Goal: Task Accomplishment & Management: Manage account settings

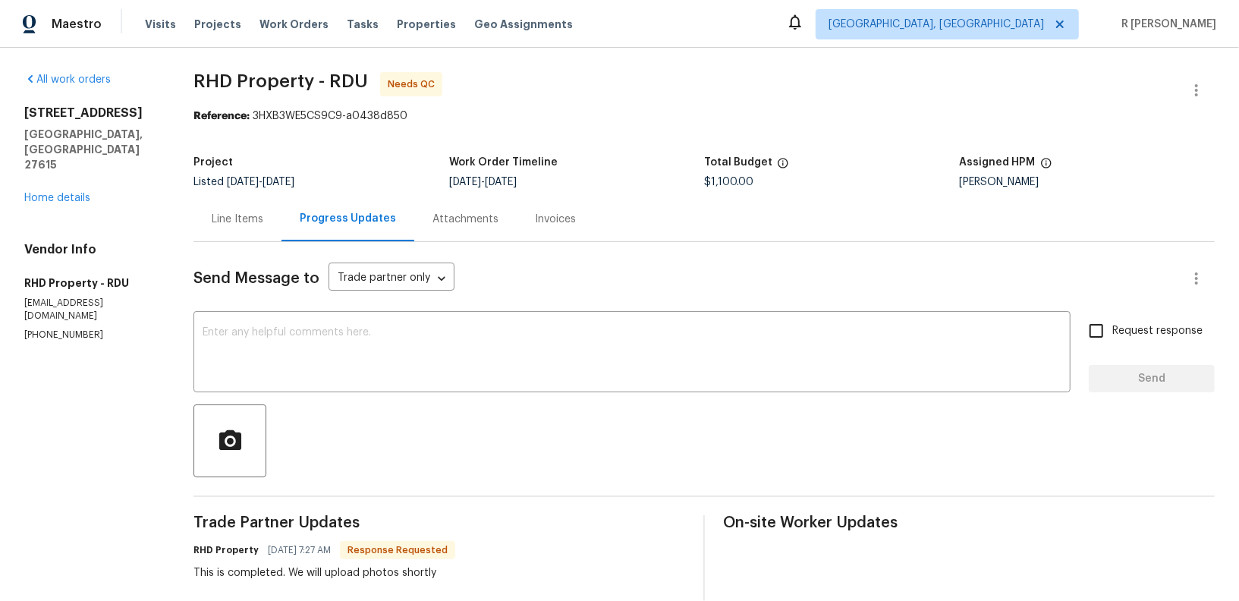
scroll to position [36, 0]
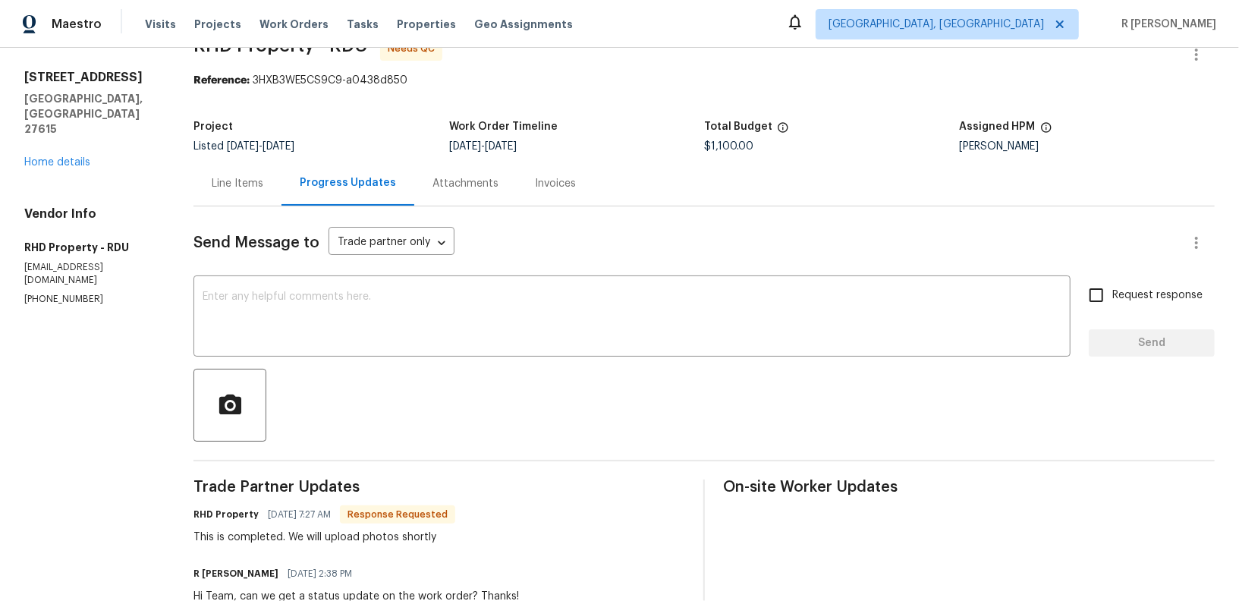
click at [244, 178] on div "Line Items" at bounding box center [238, 183] width 52 height 15
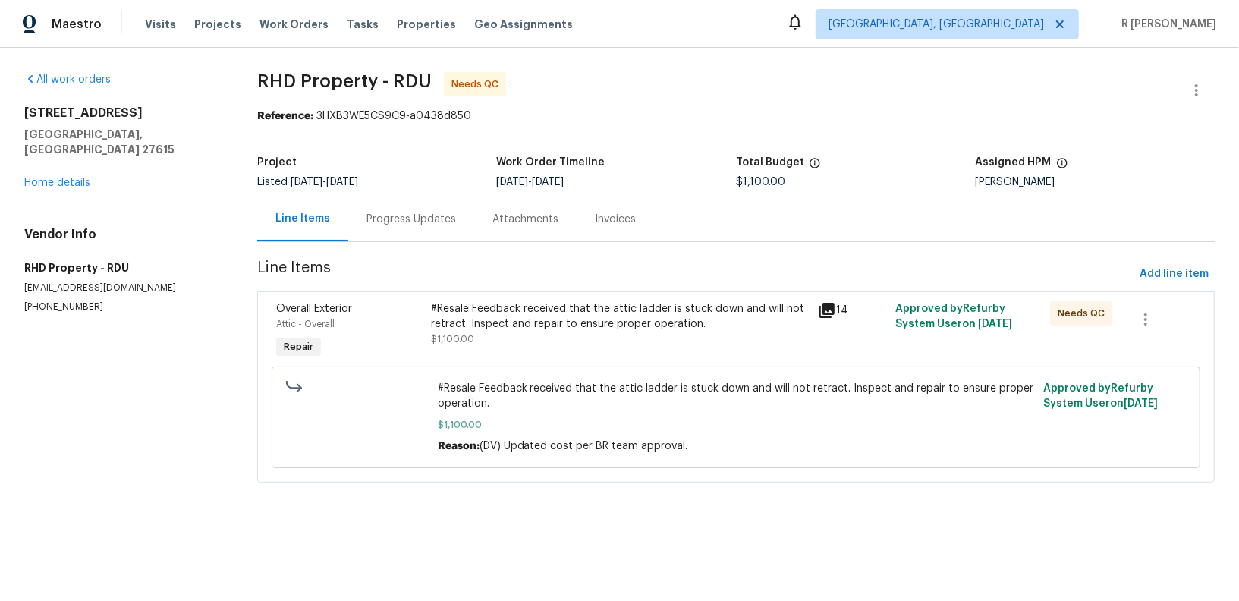
click at [583, 329] on div "#Resale Feedback received that the attic ladder is stuck down and will not retr…" at bounding box center [620, 316] width 378 height 30
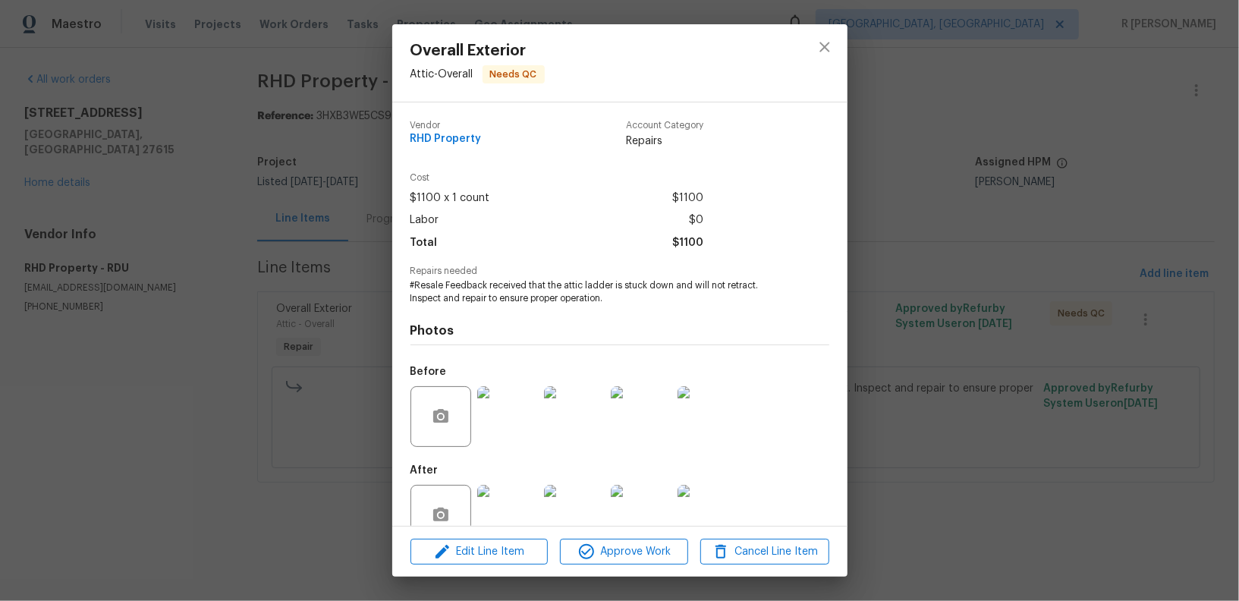
scroll to position [35, 0]
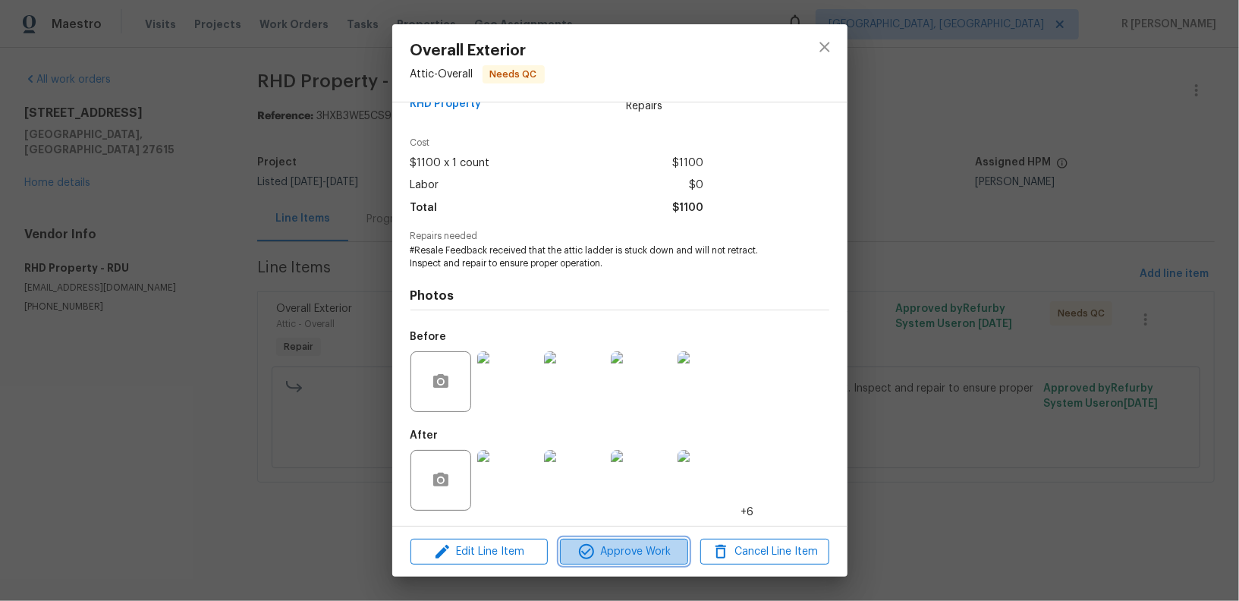
click at [623, 545] on span "Approve Work" at bounding box center [623, 551] width 119 height 19
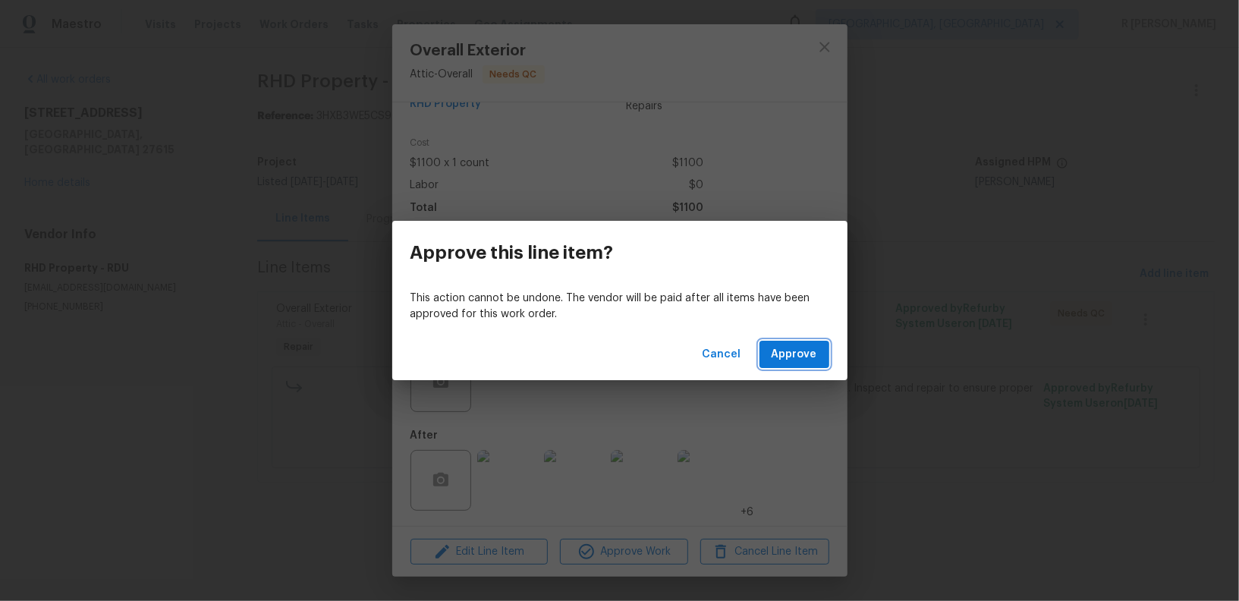
click at [792, 359] on span "Approve" at bounding box center [795, 354] width 46 height 19
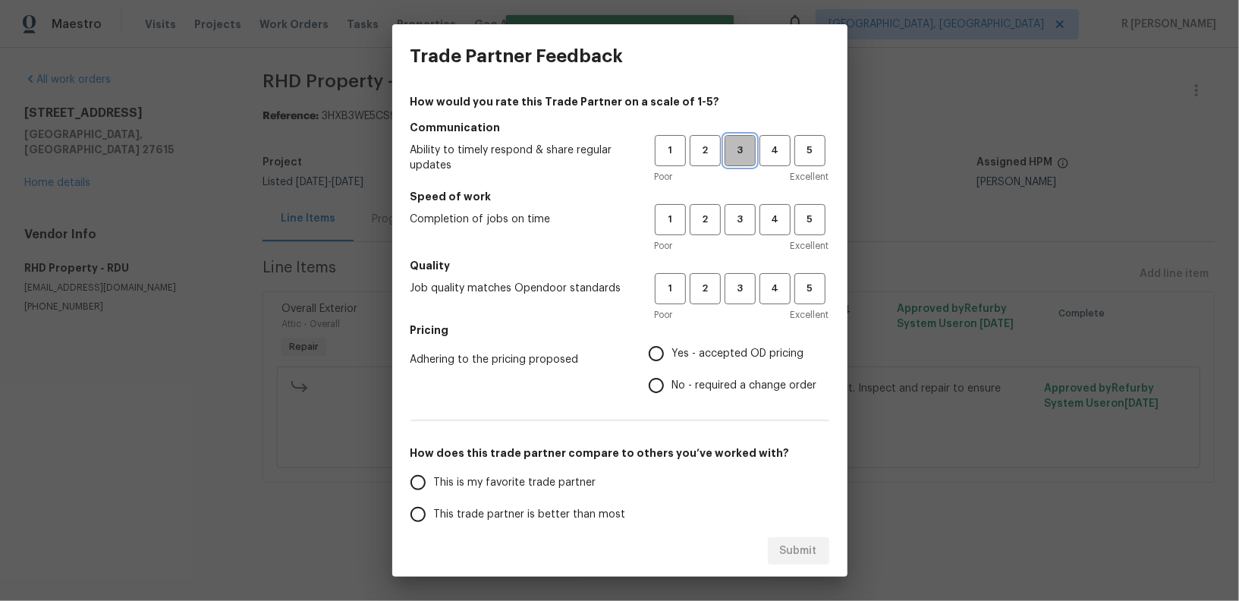
click at [750, 147] on span "3" at bounding box center [740, 150] width 28 height 17
click at [748, 214] on span "3" at bounding box center [740, 219] width 28 height 17
click at [734, 302] on button "3" at bounding box center [740, 288] width 31 height 31
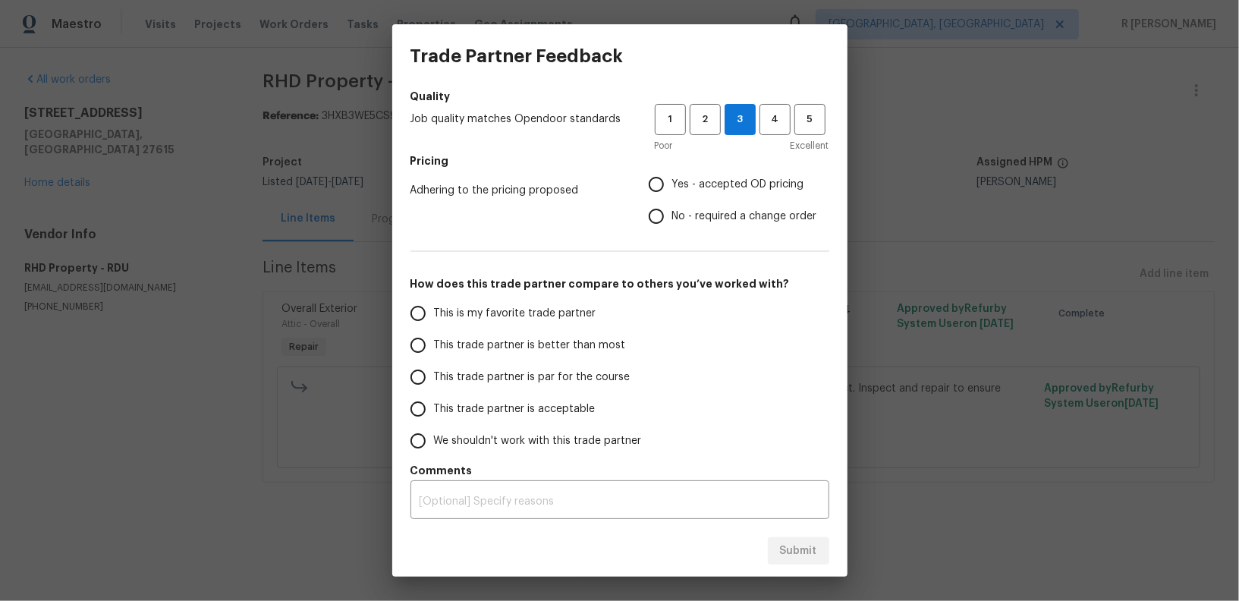
click at [700, 225] on label "No - required a change order" at bounding box center [728, 216] width 177 height 32
click at [672, 225] on input "No - required a change order" at bounding box center [656, 216] width 32 height 32
radio input "true"
click at [502, 347] on span "This trade partner is better than most" at bounding box center [530, 346] width 192 height 16
click at [434, 347] on input "This trade partner is better than most" at bounding box center [418, 345] width 32 height 32
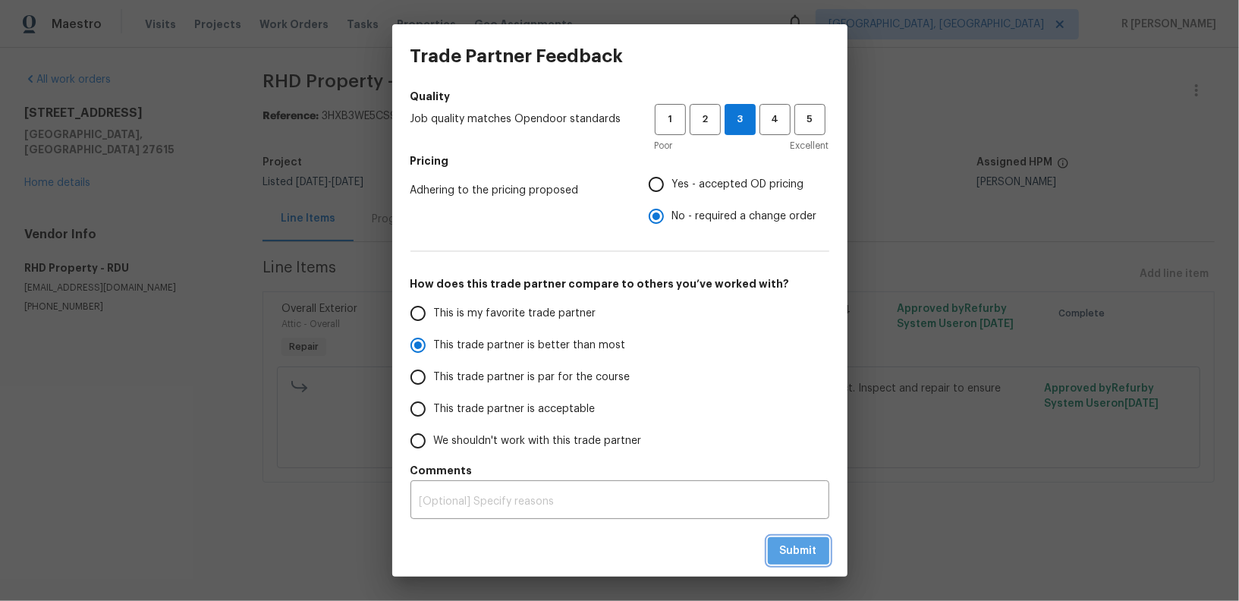
click at [796, 555] on span "Submit" at bounding box center [798, 551] width 37 height 19
radio input "true"
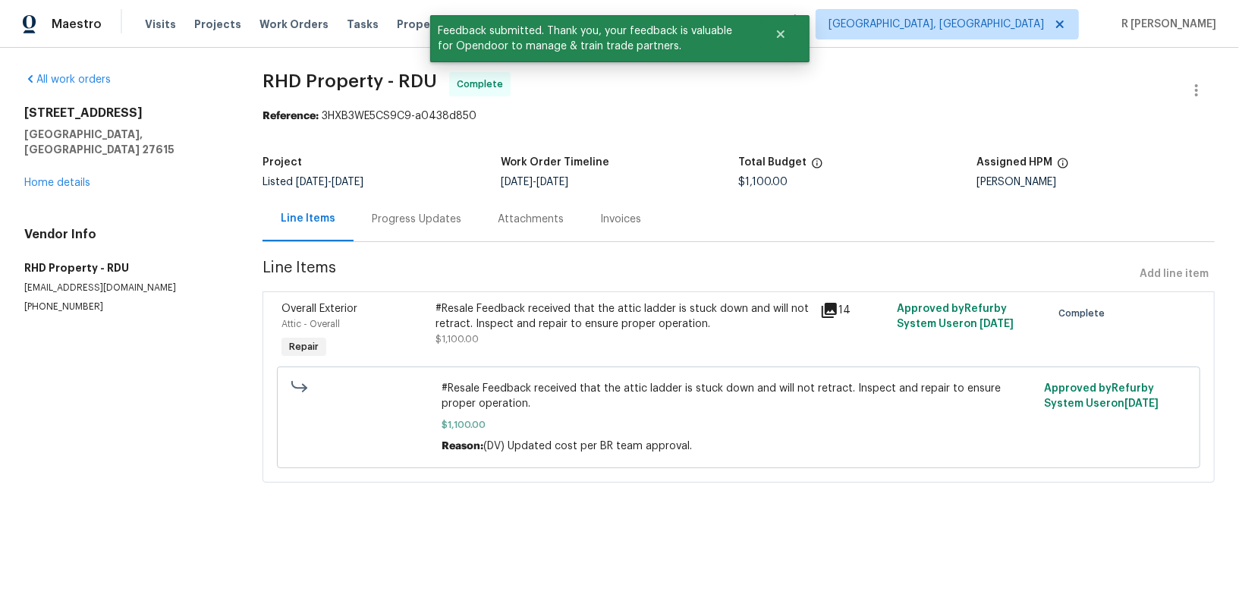
click at [441, 218] on div "Progress Updates" at bounding box center [417, 219] width 90 height 15
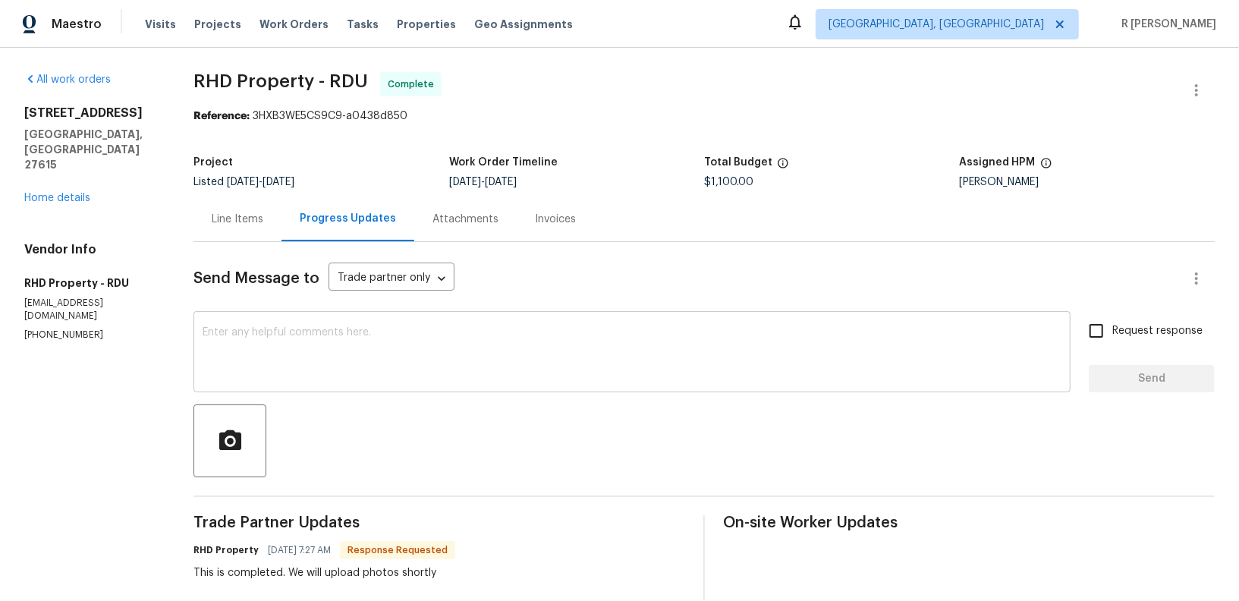
click at [495, 374] on textarea at bounding box center [632, 353] width 859 height 53
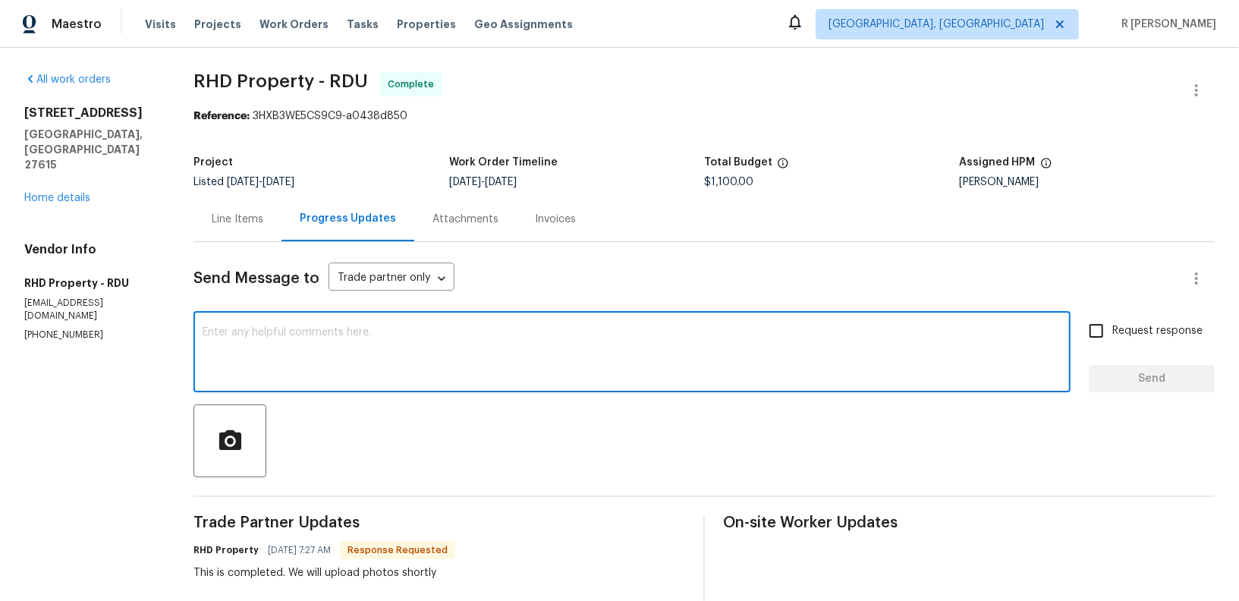
paste textarea "Hi Team, the work order has been approved. Kindly upload the detailed invoice. …"
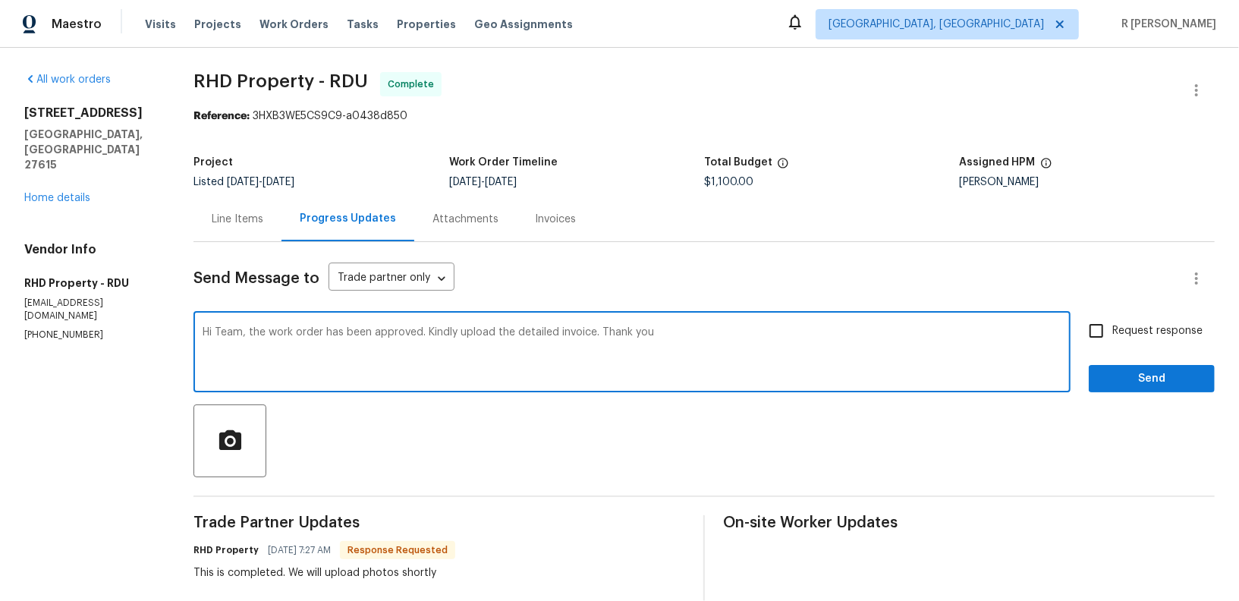
type textarea "Hi Team, the work order has been approved. Kindly upload the detailed invoice. …"
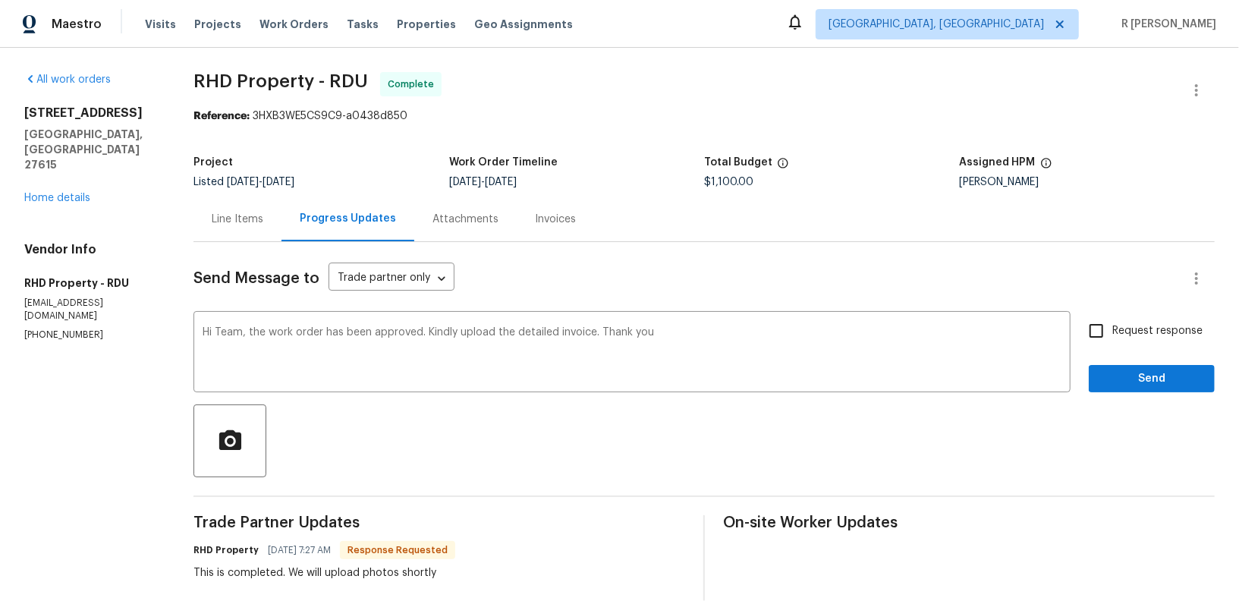
click at [1123, 326] on span "Request response" at bounding box center [1157, 331] width 90 height 16
click at [1112, 326] on input "Request response" at bounding box center [1096, 331] width 32 height 32
checkbox input "true"
click at [1130, 385] on span "Send" at bounding box center [1152, 378] width 102 height 19
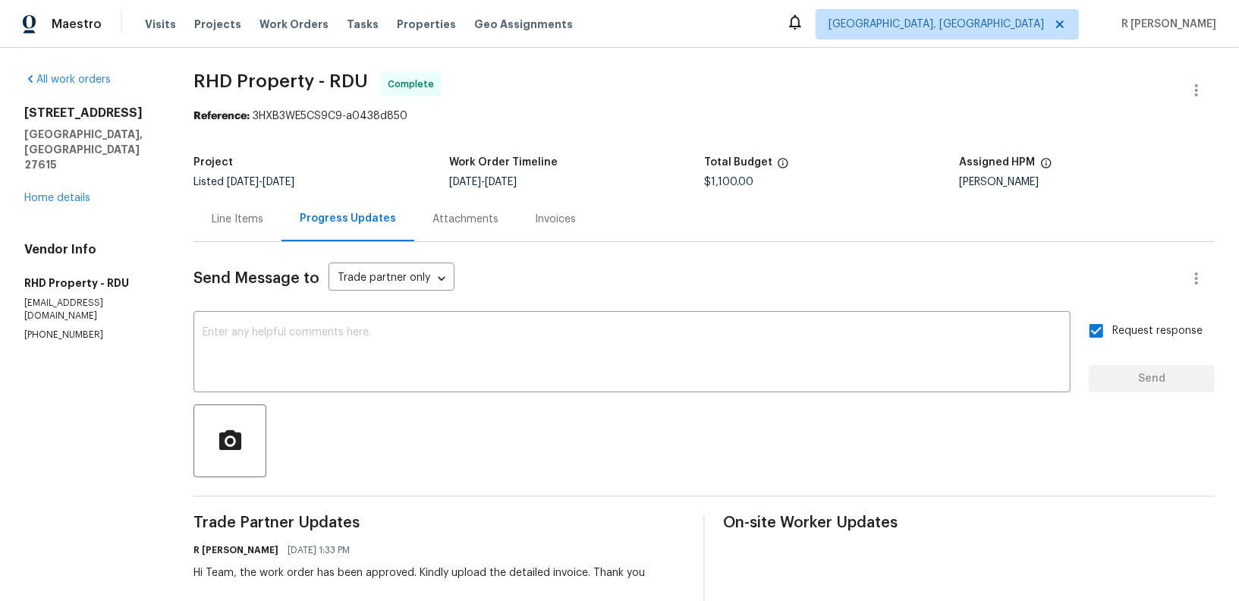
scroll to position [1, 0]
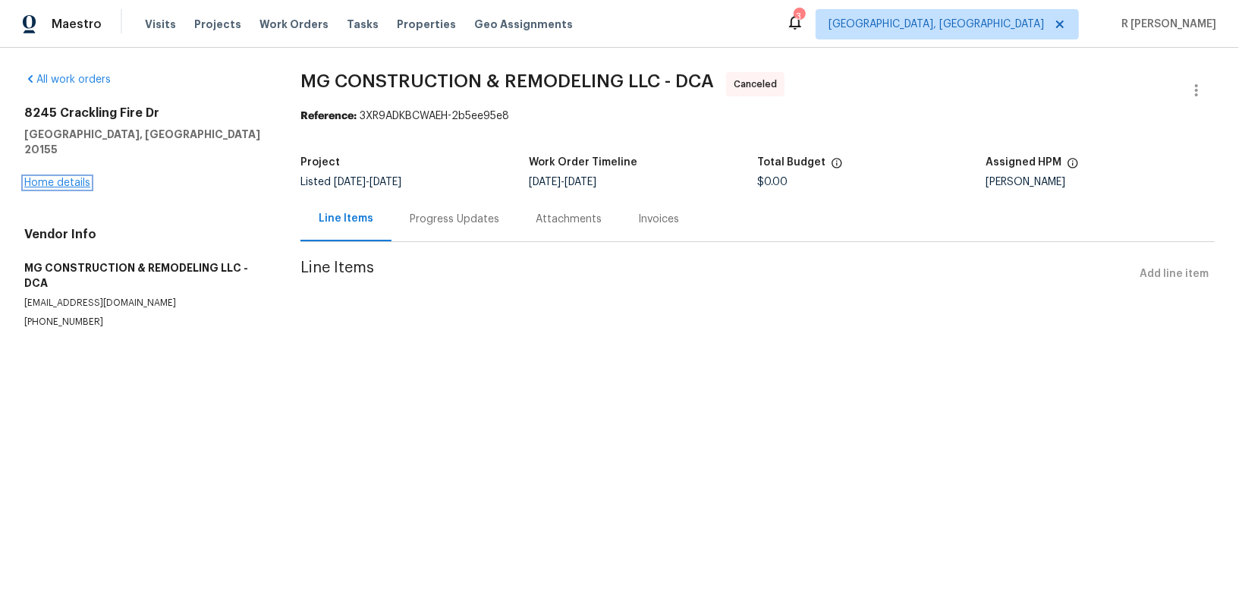
click at [78, 178] on link "Home details" at bounding box center [57, 183] width 66 height 11
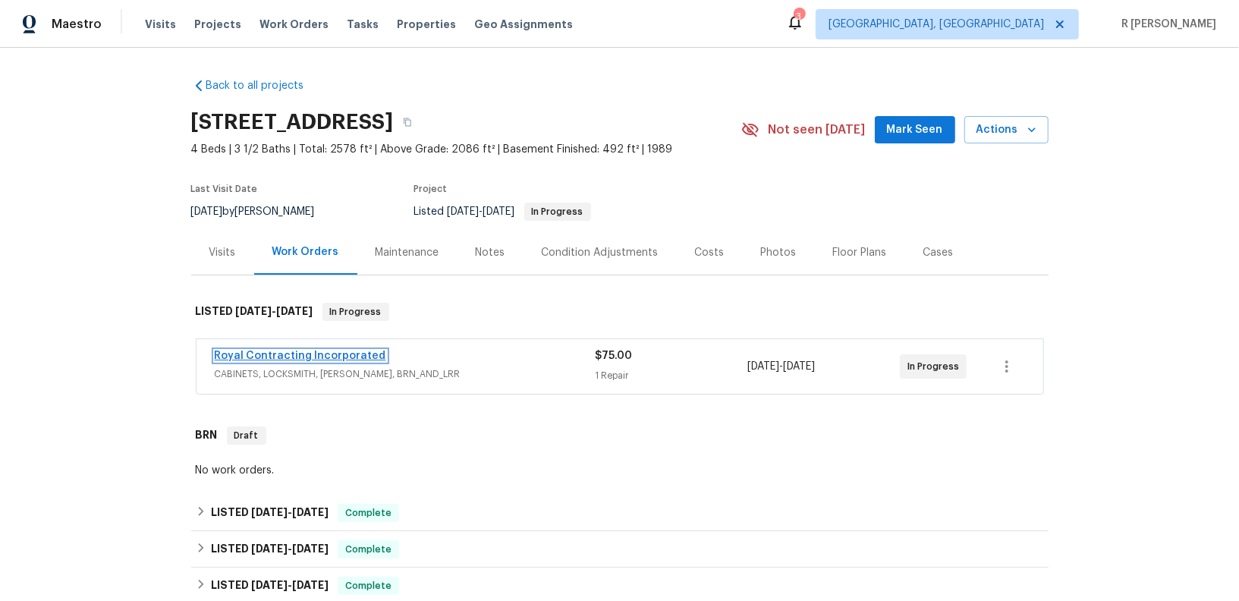
click at [360, 354] on link "Royal Contracting Incorporated" at bounding box center [300, 356] width 171 height 11
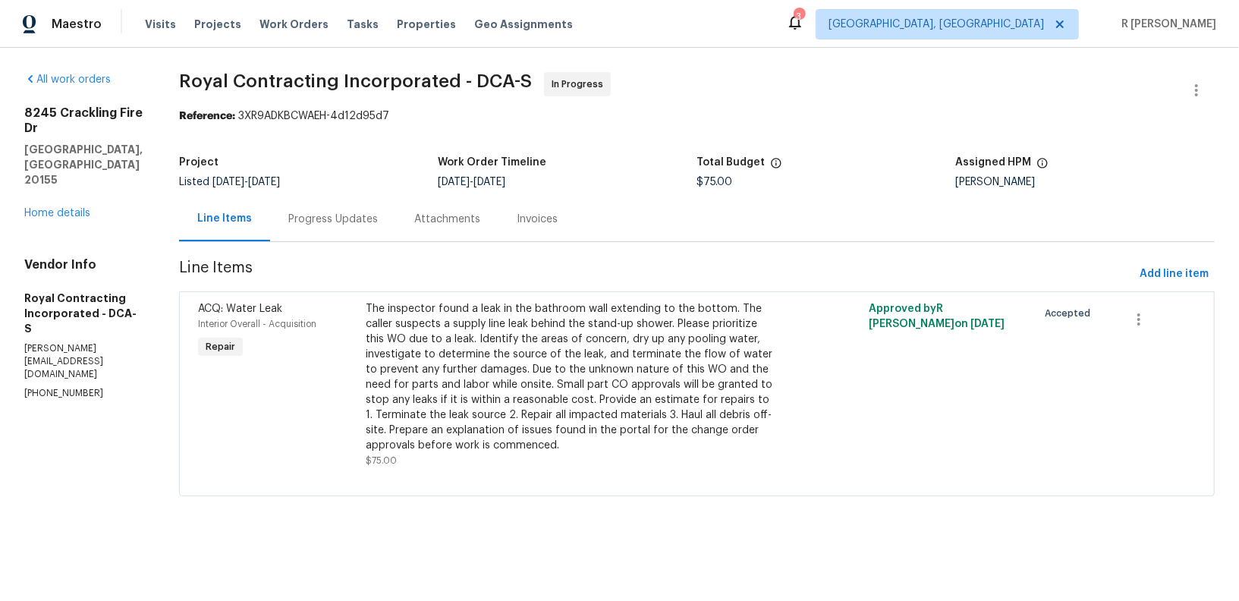
click at [340, 218] on div "Progress Updates" at bounding box center [333, 219] width 90 height 15
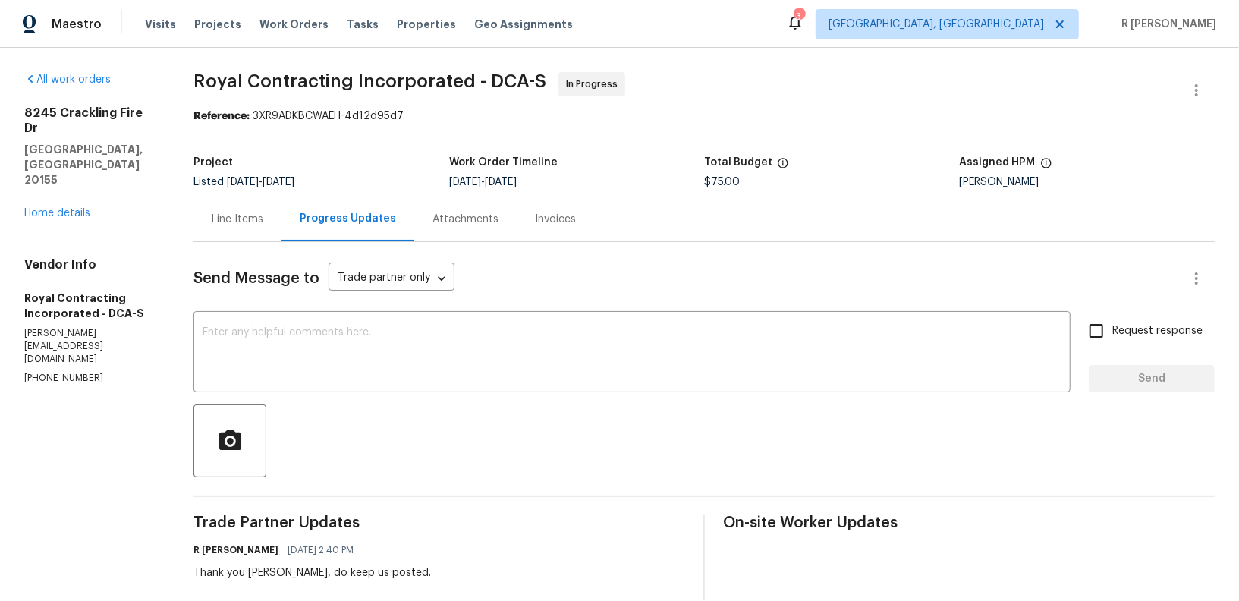
click at [822, 11] on div "Maestro Visits Projects Work Orders Tasks Properties Geo Assignments 3 Albuquer…" at bounding box center [619, 24] width 1239 height 48
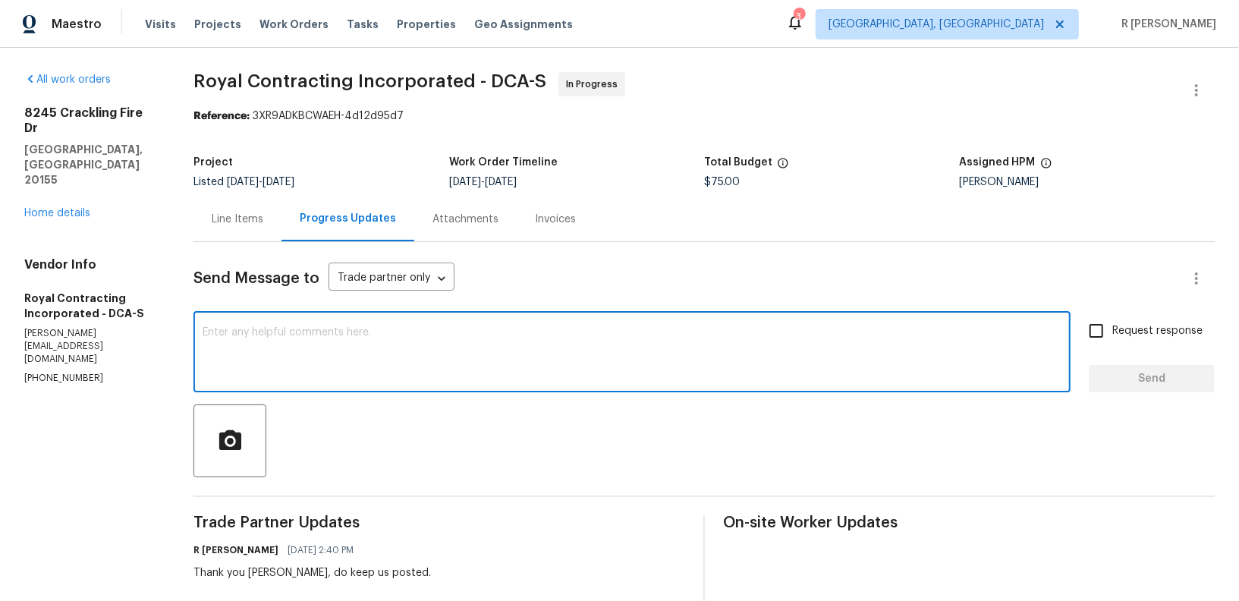
click at [519, 352] on textarea at bounding box center [632, 353] width 859 height 53
paste textarea "Hi Team, can we get a status update on the work order? Thanks!"
type textarea "Hi Team, can we get a status update on the work order? Thanks!"
click at [1089, 327] on input "Request response" at bounding box center [1096, 331] width 32 height 32
checkbox input "true"
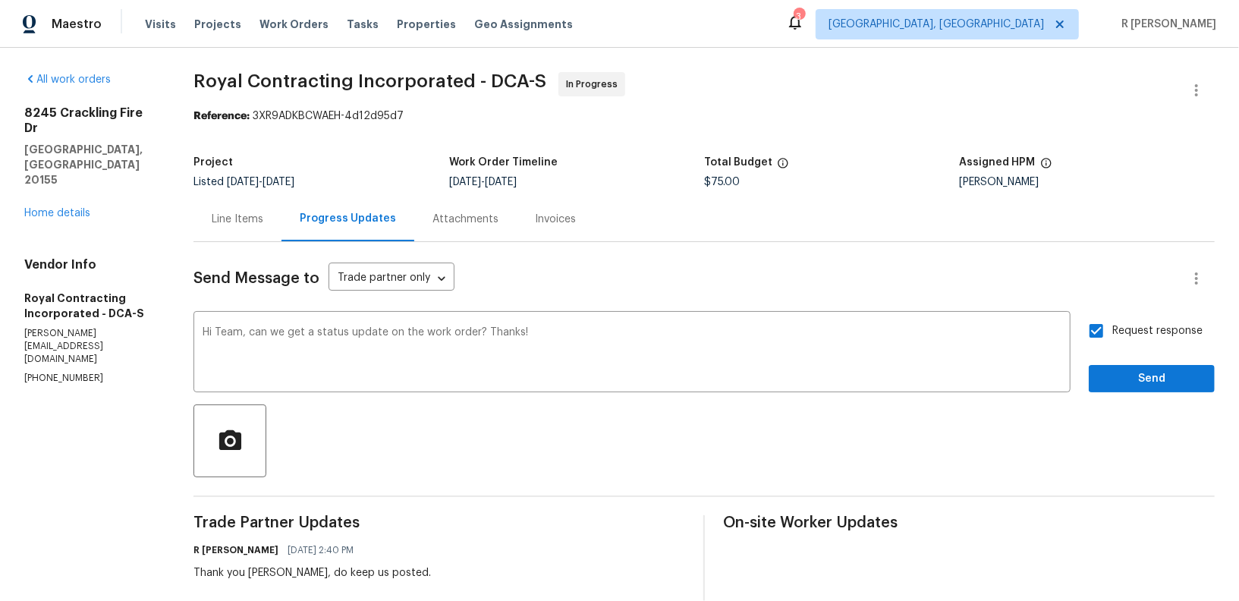
click at [1136, 356] on div "Request response Send" at bounding box center [1152, 353] width 126 height 77
click at [1134, 369] on span "Send" at bounding box center [1152, 378] width 102 height 19
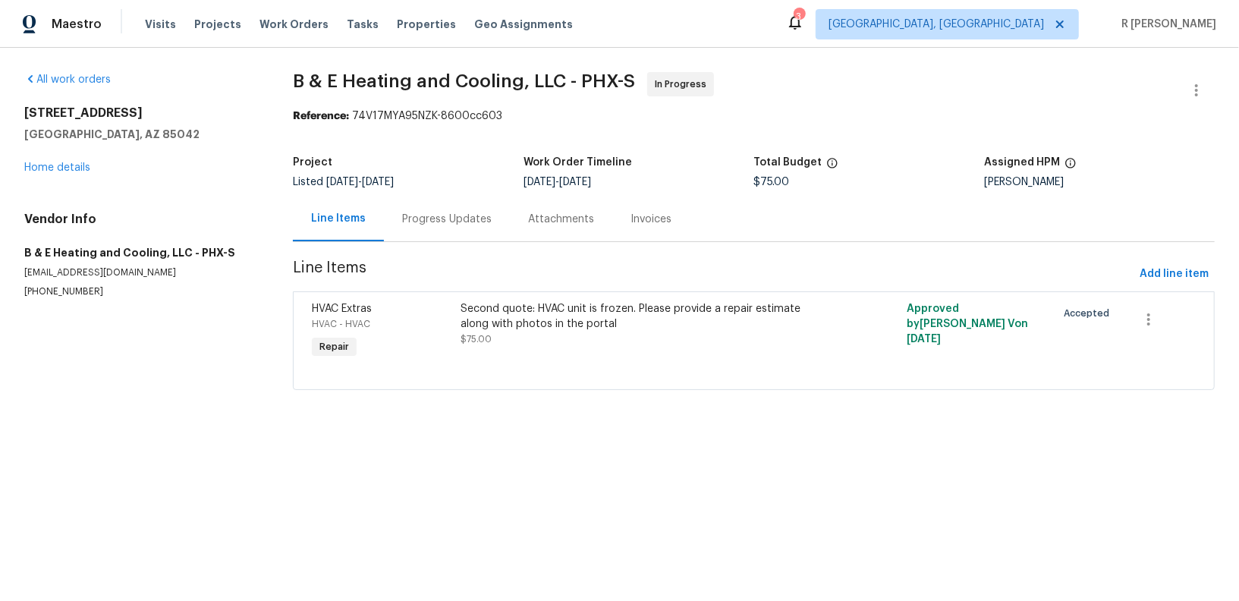
click at [467, 218] on div "Progress Updates" at bounding box center [447, 219] width 90 height 15
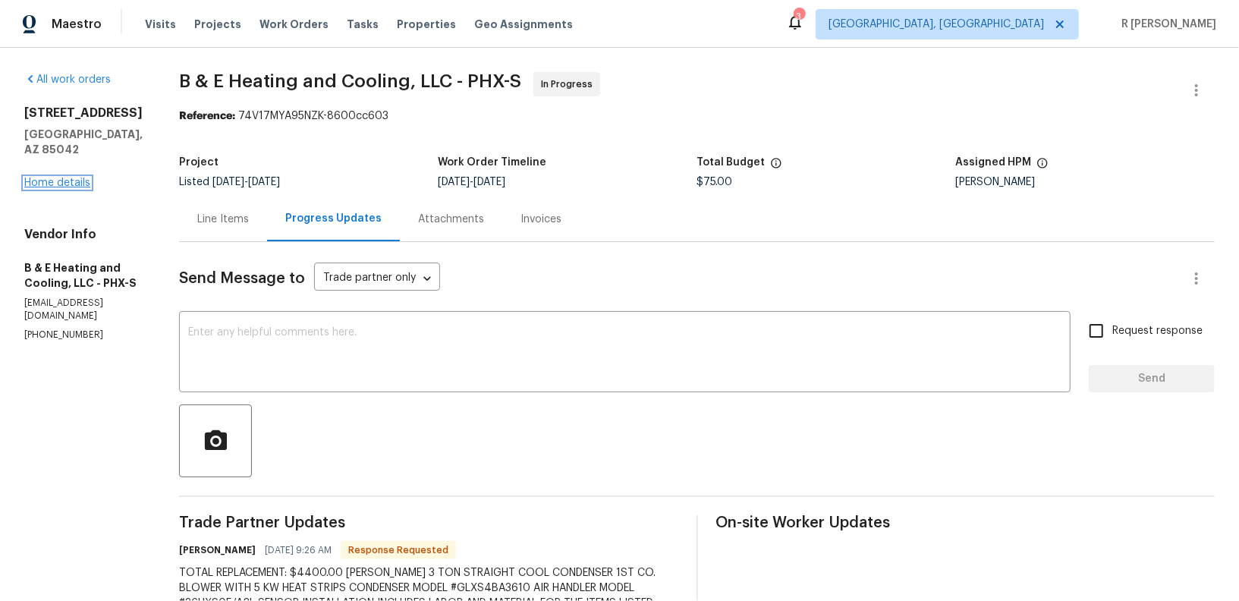
click at [74, 183] on link "Home details" at bounding box center [57, 183] width 66 height 11
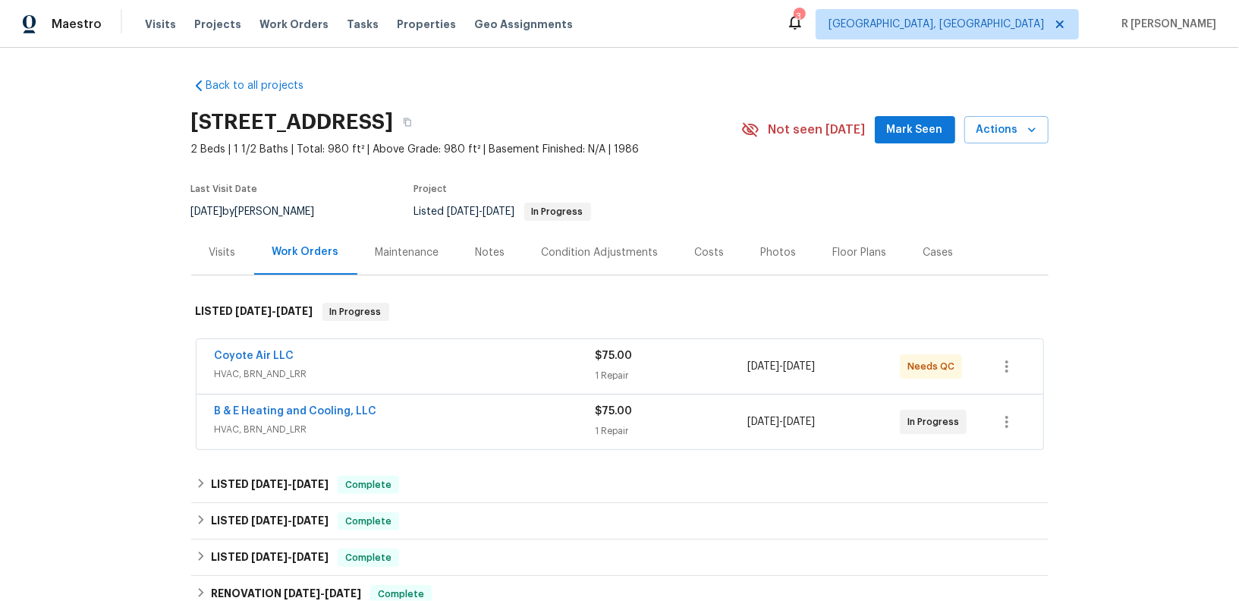
click at [351, 399] on div "B & E Heating and Cooling, LLC HVAC, BRN_AND_LRR $75.00 1 Repair 8/19/2025 - 8/…" at bounding box center [619, 422] width 847 height 55
drag, startPoint x: 403, startPoint y: 405, endPoint x: 173, endPoint y: 404, distance: 229.9
click at [173, 404] on div "Back to all projects 3511 E Baseline Rd Unit 1031, Phoenix, AZ 85042 2 Beds | 1…" at bounding box center [619, 324] width 1239 height 553
copy link "B & E Heating and Cooling, LLC"
click at [284, 425] on span "HVAC, BRN_AND_LRR" at bounding box center [405, 429] width 381 height 15
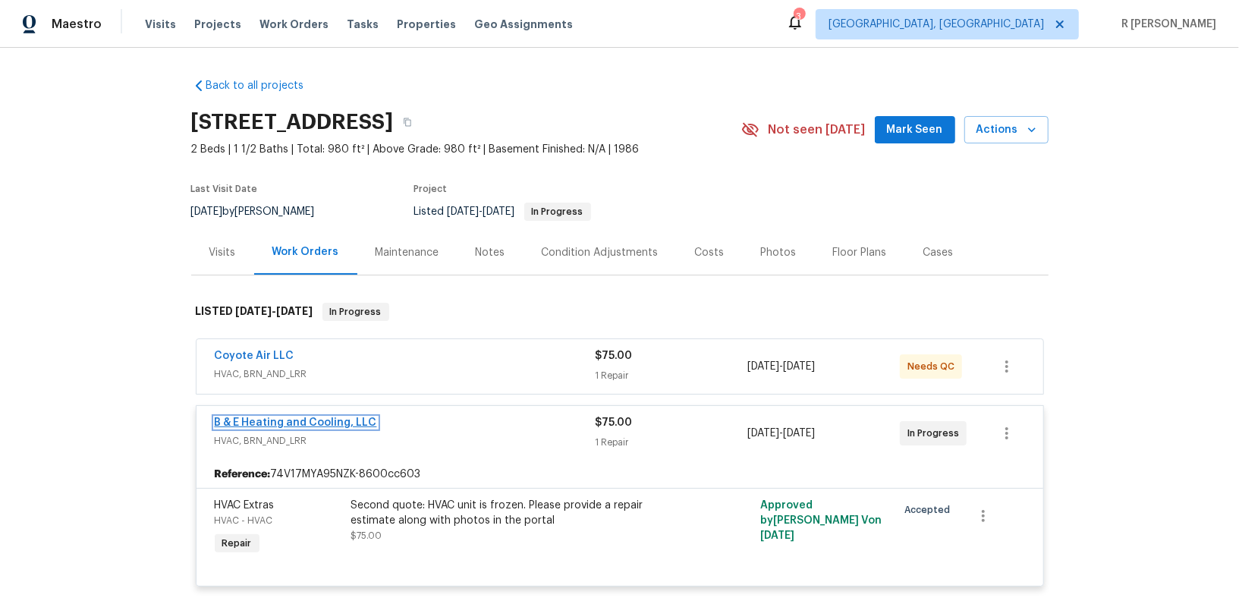
click at [277, 423] on link "B & E Heating and Cooling, LLC" at bounding box center [296, 422] width 162 height 11
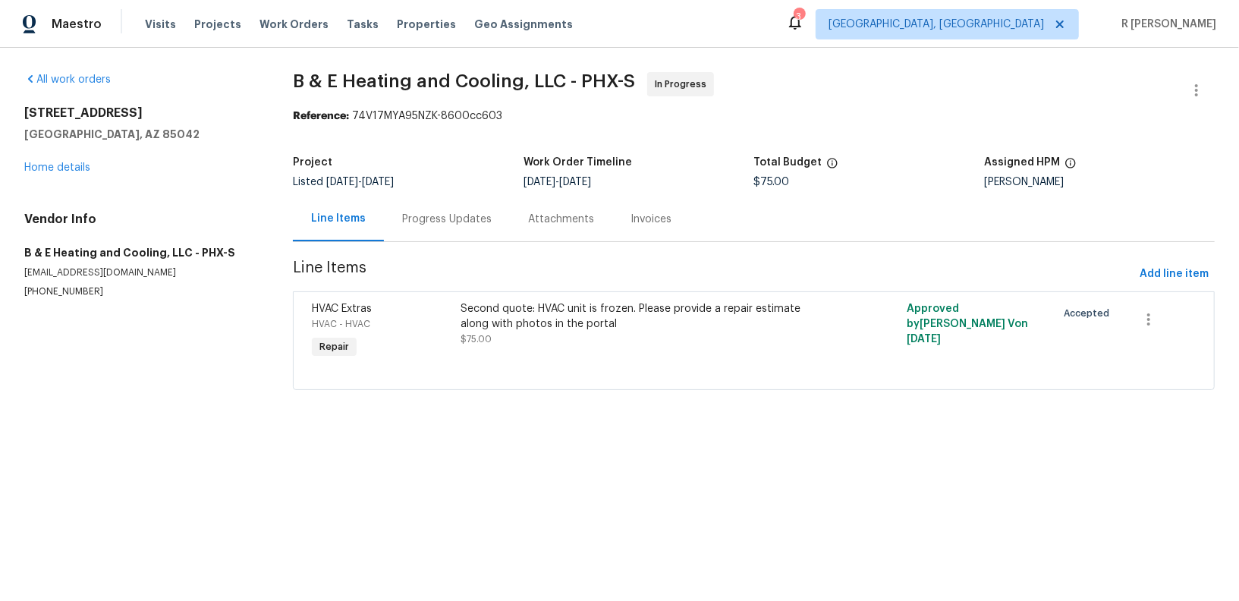
click at [432, 221] on div "Progress Updates" at bounding box center [447, 219] width 90 height 15
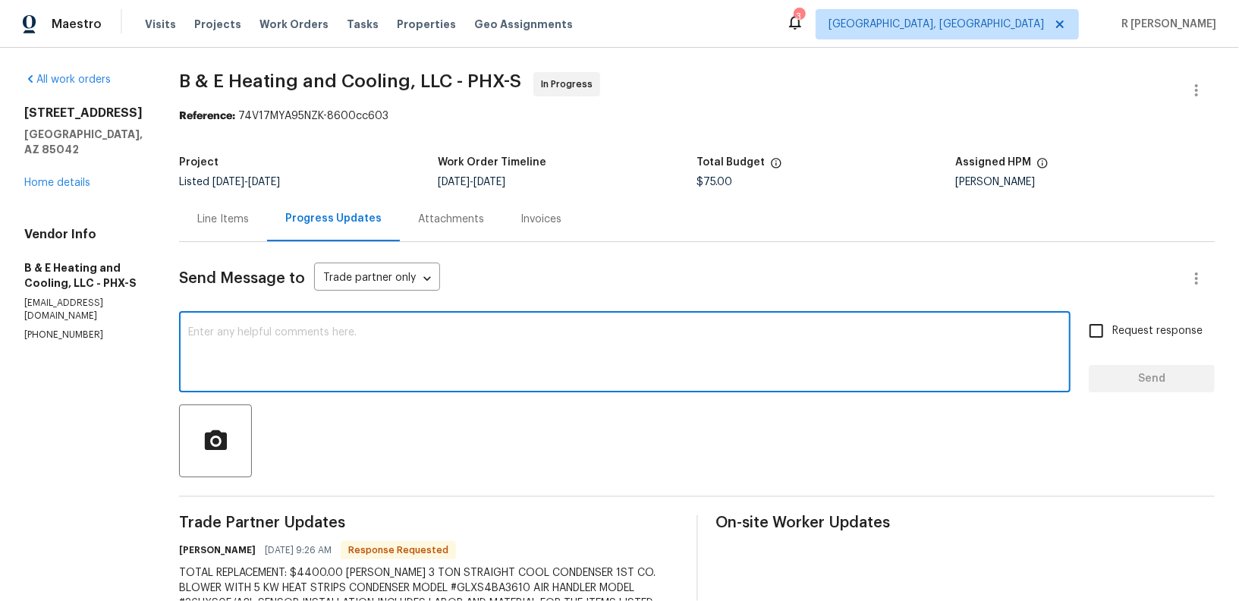
click at [457, 370] on textarea at bounding box center [624, 353] width 873 height 53
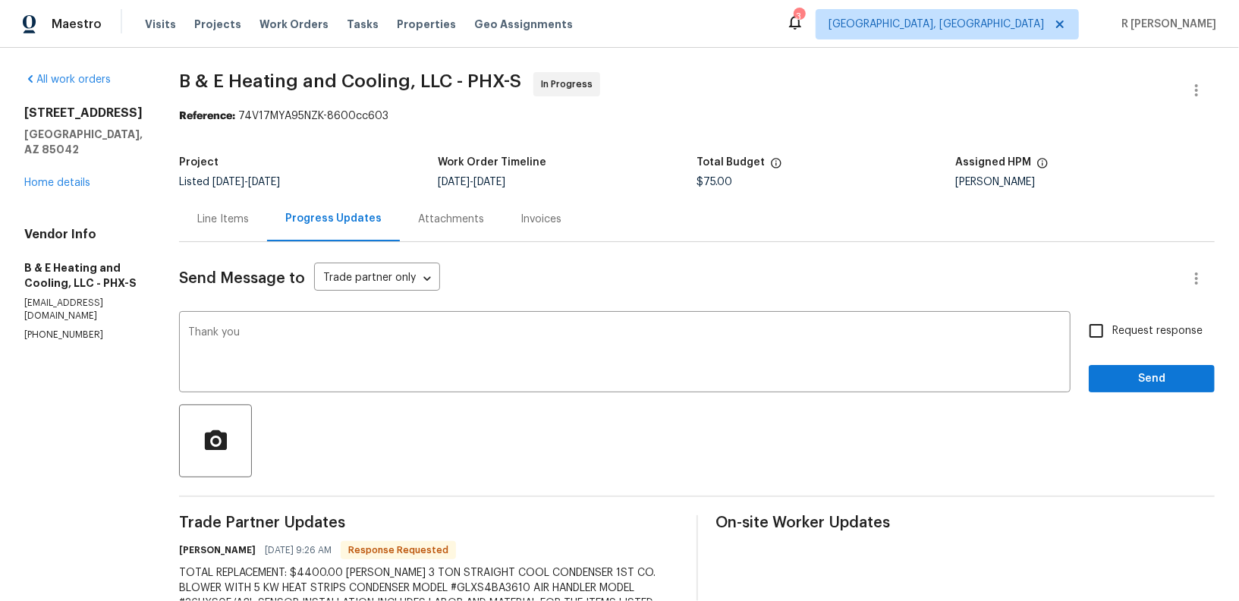
click at [211, 551] on h6 "Evelyn Alcarez" at bounding box center [217, 549] width 77 height 15
copy h6 "Evelyn"
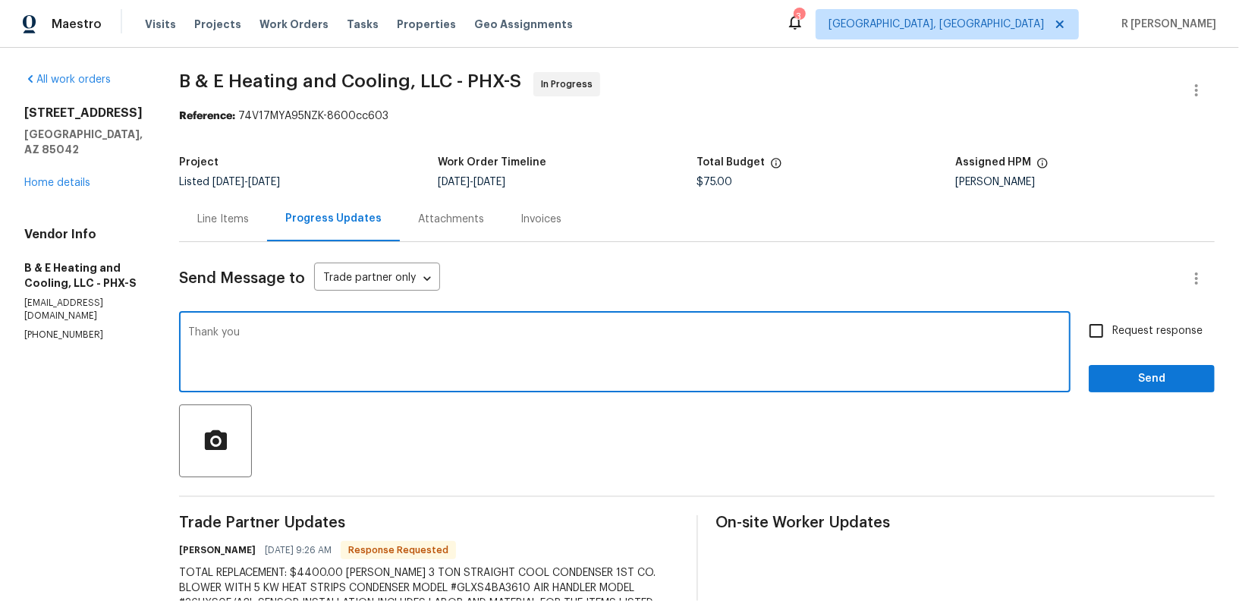
click at [343, 332] on textarea "Thank you" at bounding box center [624, 353] width 873 height 53
paste textarea "Evelyn"
type textarea "Thank you Evelyn. We will get back to you asap. Thank you"
click at [1140, 317] on label "Request response" at bounding box center [1141, 331] width 122 height 32
click at [1112, 317] on input "Request response" at bounding box center [1096, 331] width 32 height 32
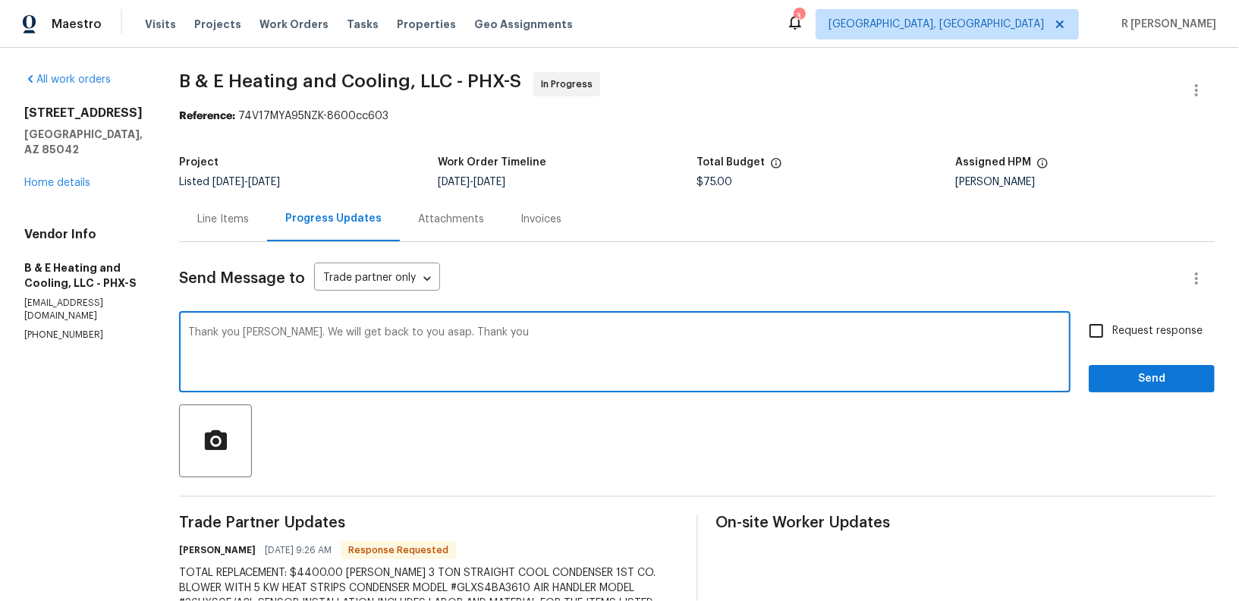
checkbox input "true"
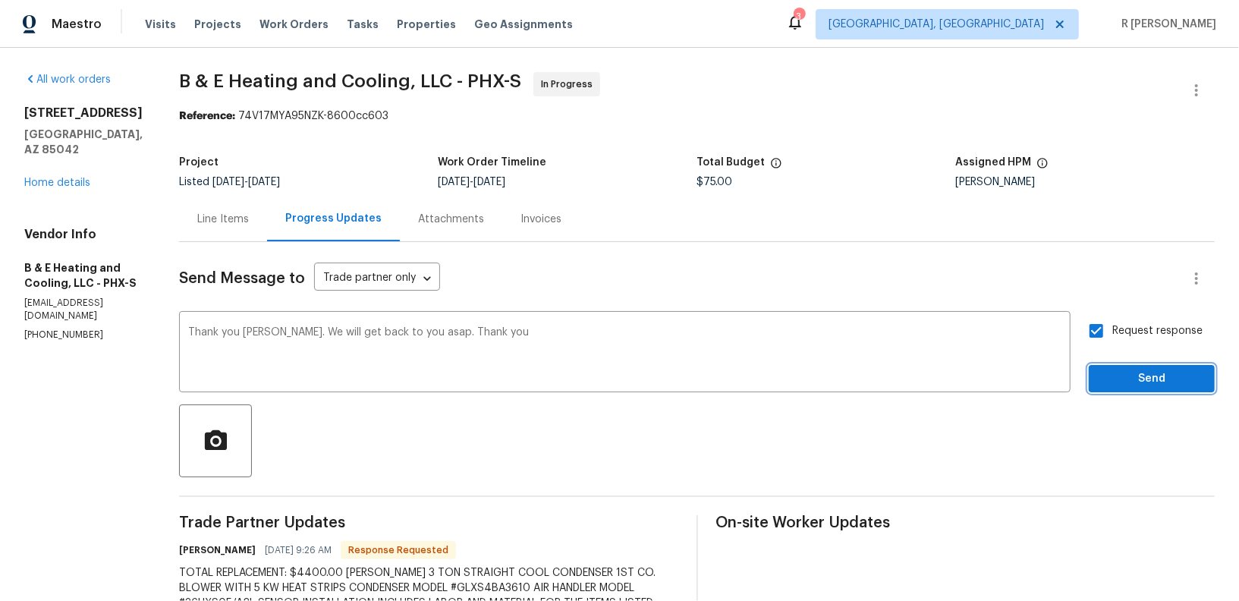
click at [1144, 369] on span "Send" at bounding box center [1152, 378] width 102 height 19
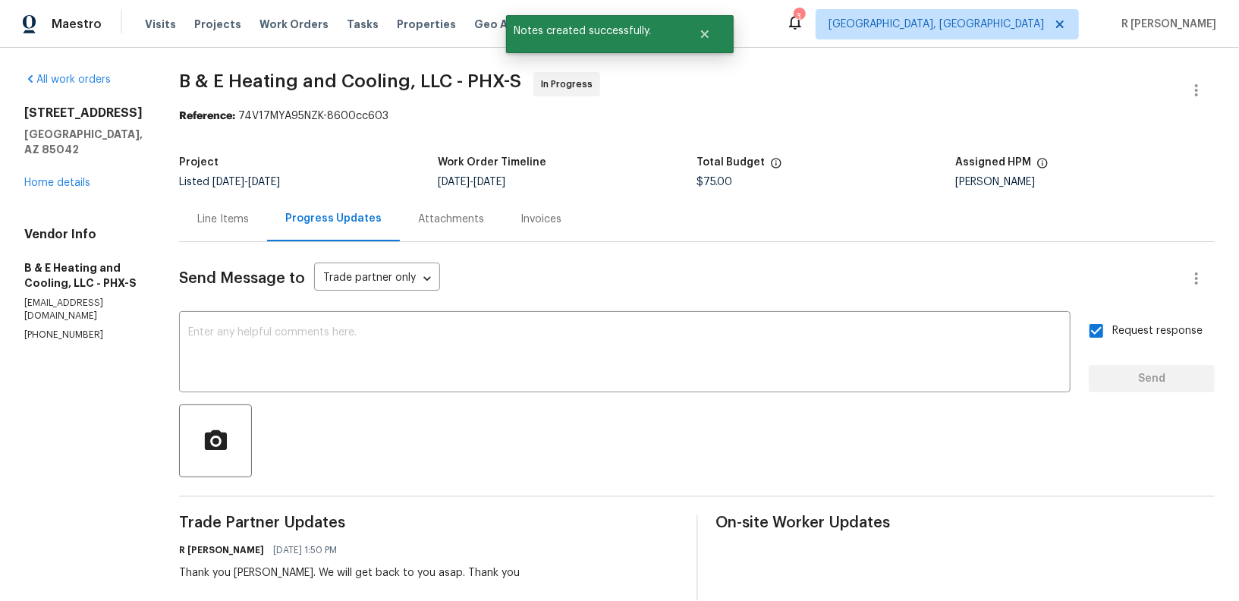
scroll to position [201, 0]
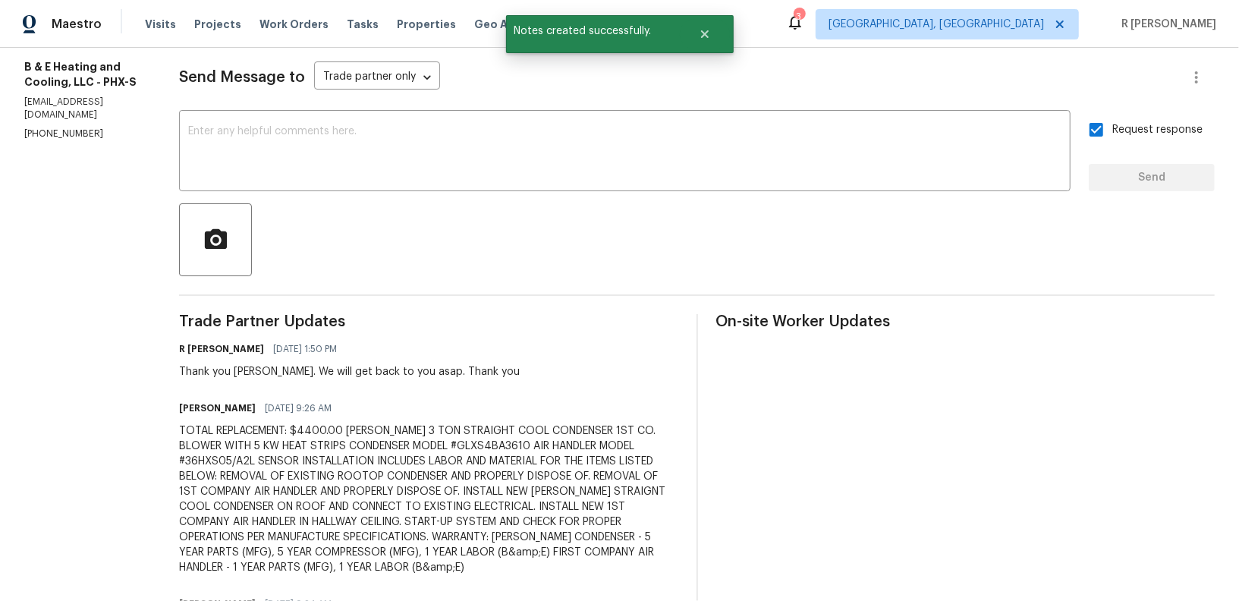
click at [531, 468] on div "TOTAL REPLACEMENT: $4400.00 GOODMAN 3 TON STRAIGHT COOL CONDENSER 1ST CO. BLOWE…" at bounding box center [428, 499] width 499 height 152
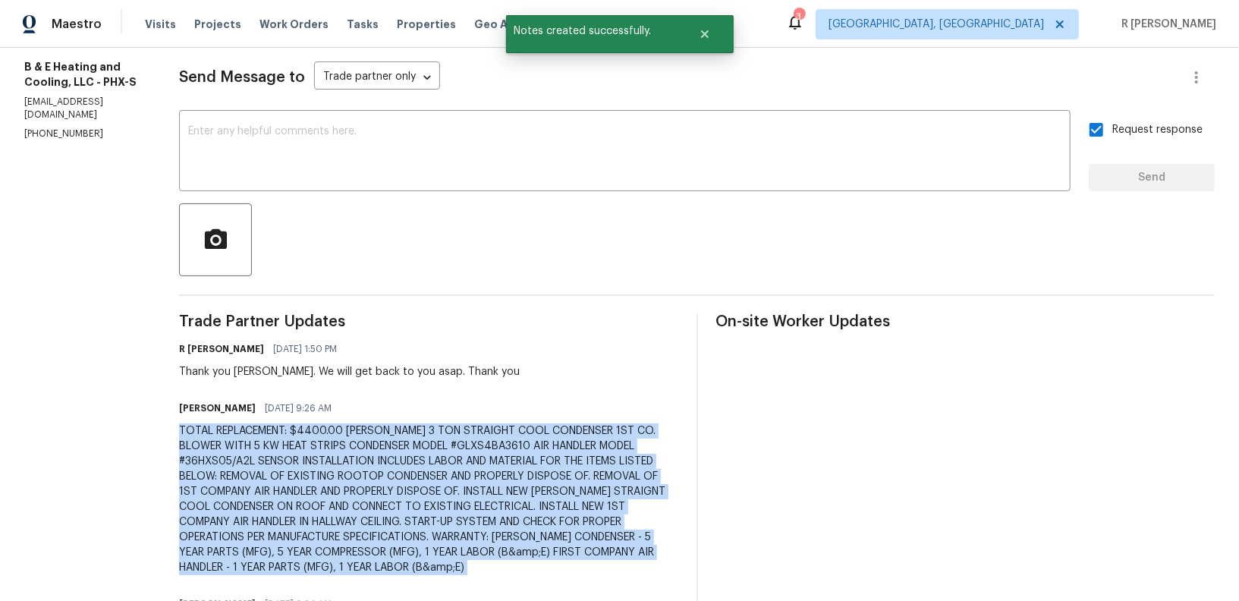
click at [531, 468] on div "TOTAL REPLACEMENT: $4400.00 GOODMAN 3 TON STRAIGHT COOL CONDENSER 1ST CO. BLOWE…" at bounding box center [428, 499] width 499 height 152
copy div "TOTAL REPLACEMENT: $4400.00 GOODMAN 3 TON STRAIGHT COOL CONDENSER 1ST CO. BLOWE…"
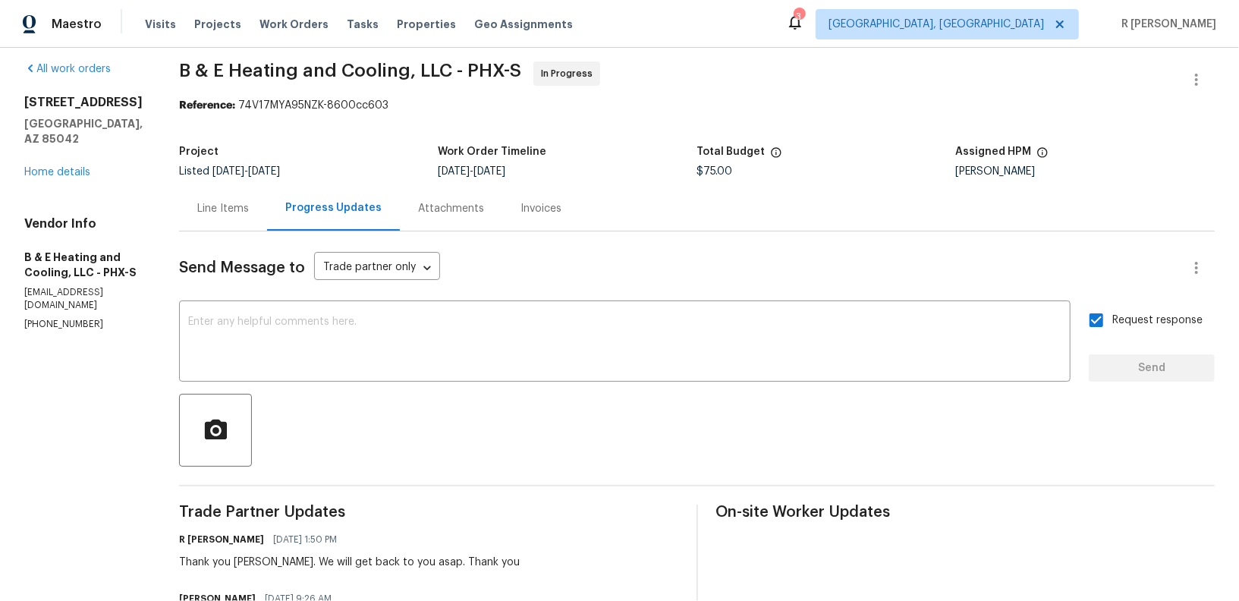
scroll to position [0, 0]
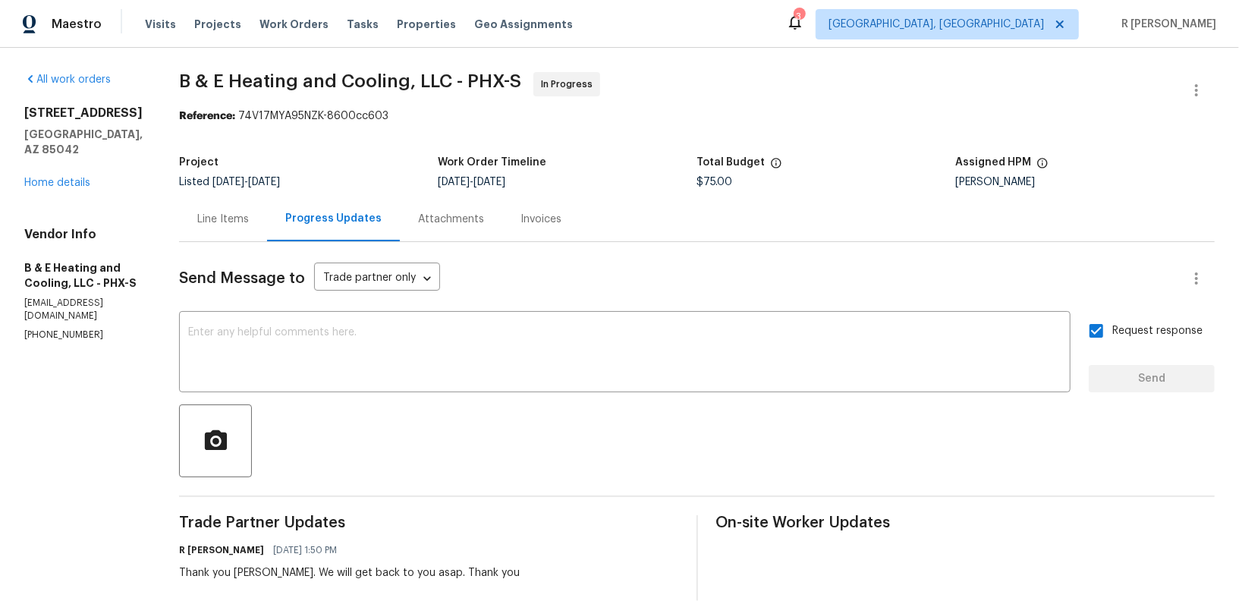
click at [249, 215] on div "Line Items" at bounding box center [223, 219] width 52 height 15
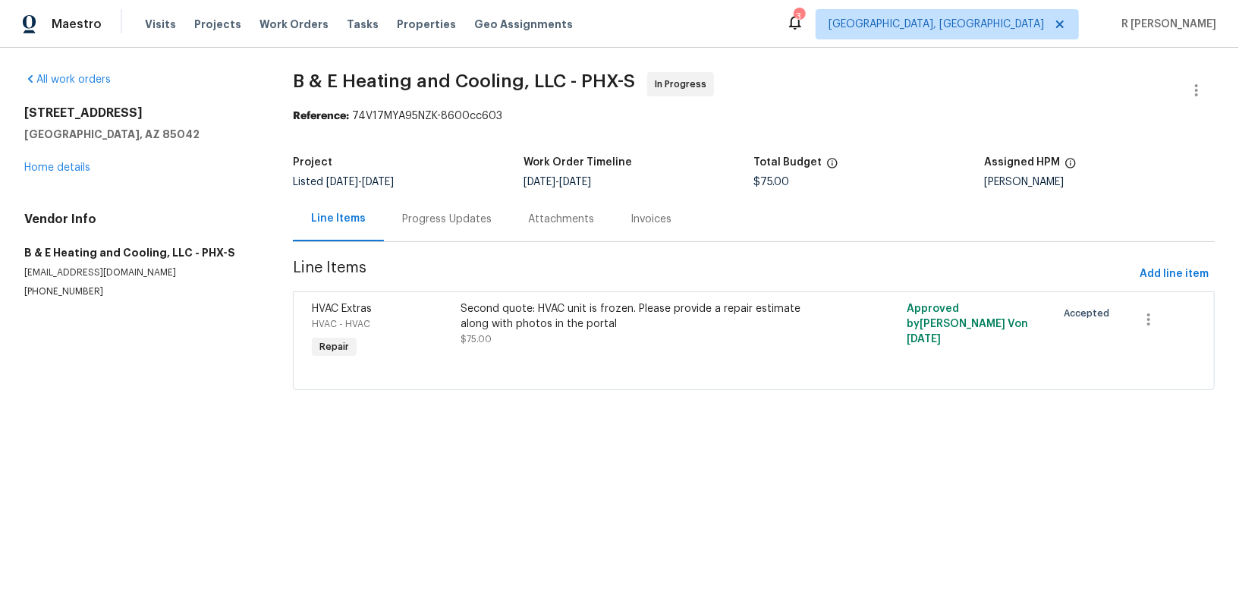
click at [593, 330] on div "Second quote: HVAC unit is frozen. Please provide a repair estimate along with …" at bounding box center [642, 316] width 363 height 30
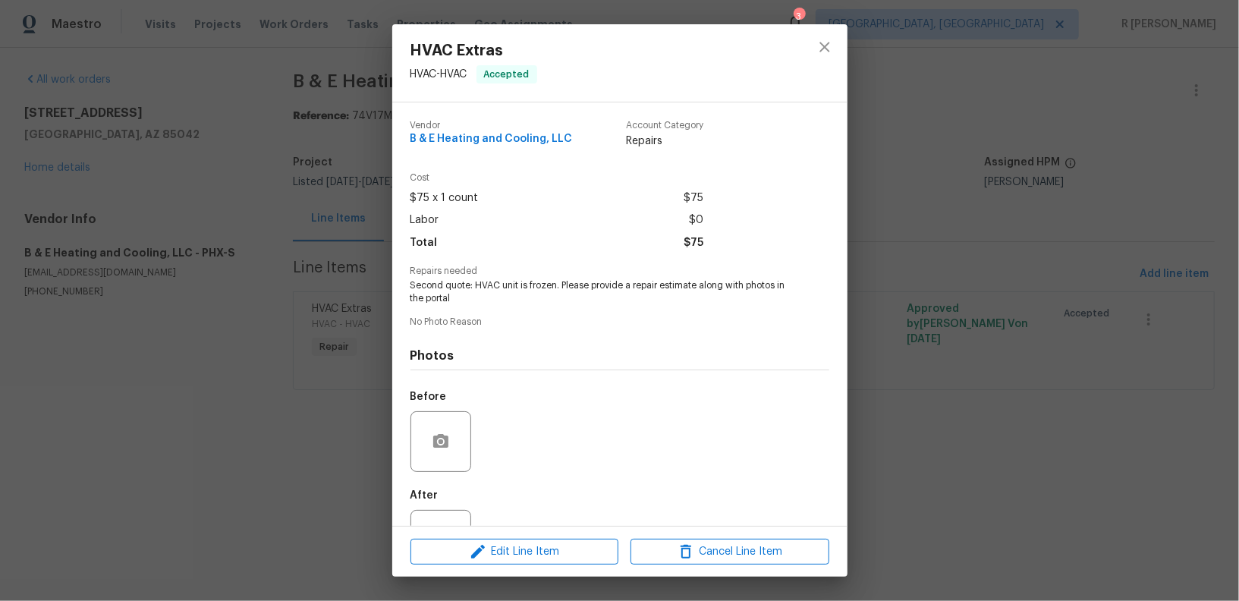
click at [542, 297] on span "Second quote: HVAC unit is frozen. Please provide a repair estimate along with …" at bounding box center [598, 292] width 377 height 26
click at [526, 295] on span "Second quote: HVAC unit is frozen. Please provide a repair estimate along with …" at bounding box center [598, 292] width 377 height 26
click at [494, 291] on span "Second quote: HVAC unit is frozen. Please provide a repair estimate along with …" at bounding box center [598, 292] width 377 height 26
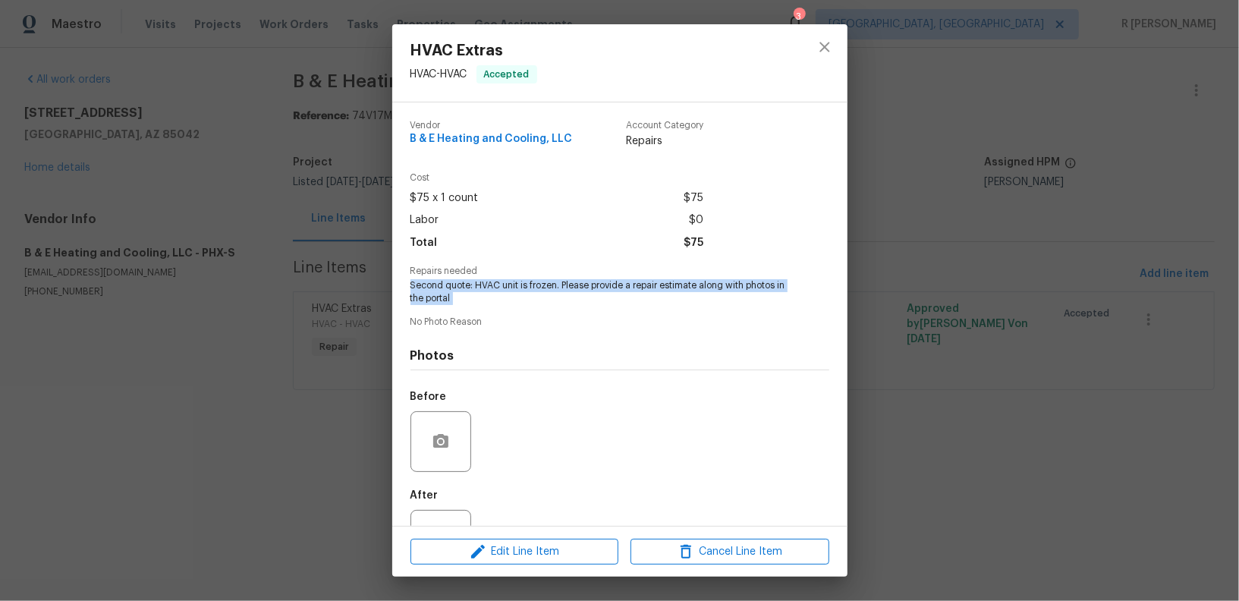
click at [494, 291] on span "Second quote: HVAC unit is frozen. Please provide a repair estimate along with …" at bounding box center [598, 292] width 377 height 26
copy span "Second quote: HVAC unit is frozen. Please provide a repair estimate along with …"
click at [827, 45] on icon "close" at bounding box center [825, 47] width 18 height 18
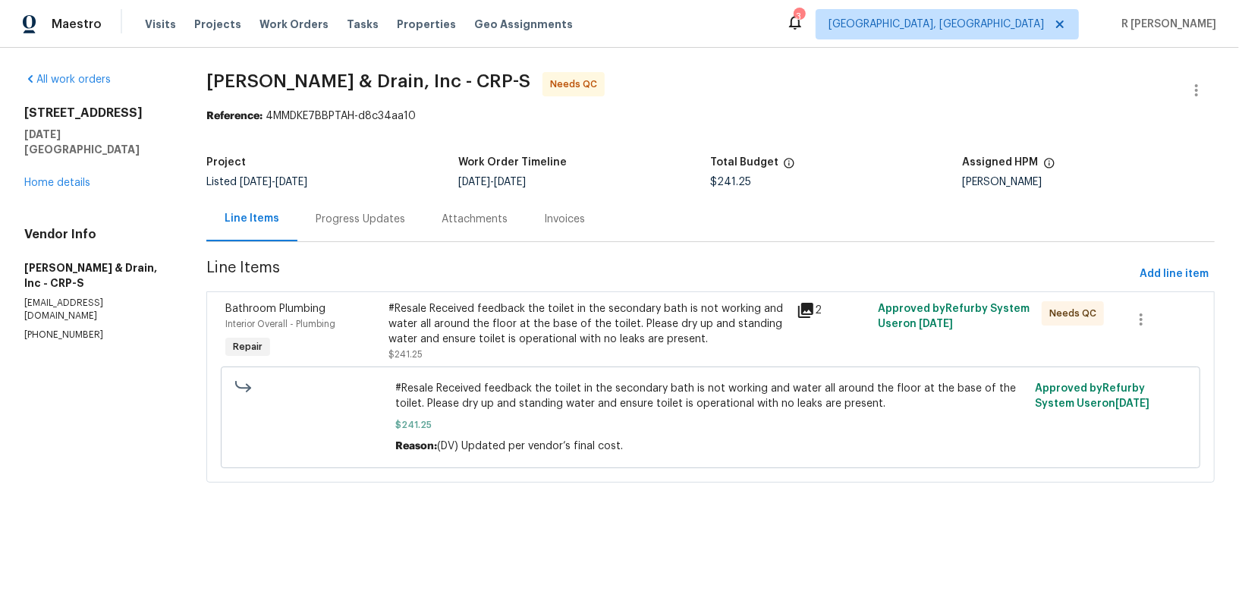
click at [55, 174] on div "[STREET_ADDRESS][DATE] Home details" at bounding box center [97, 147] width 146 height 85
click at [54, 178] on link "Home details" at bounding box center [57, 183] width 66 height 11
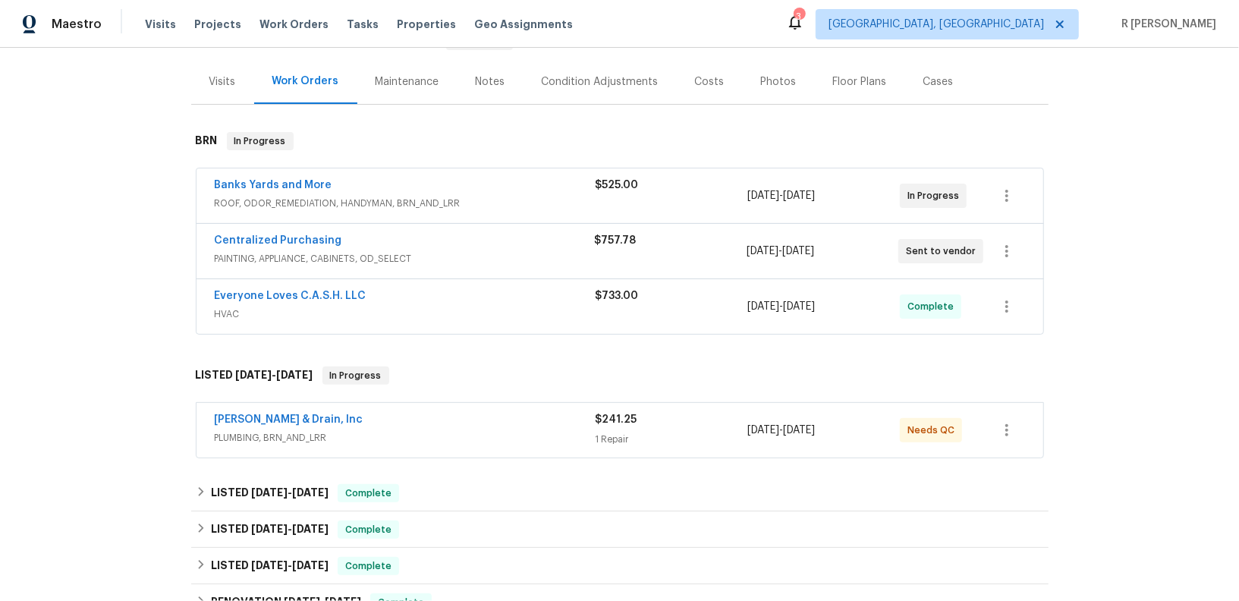
scroll to position [228, 0]
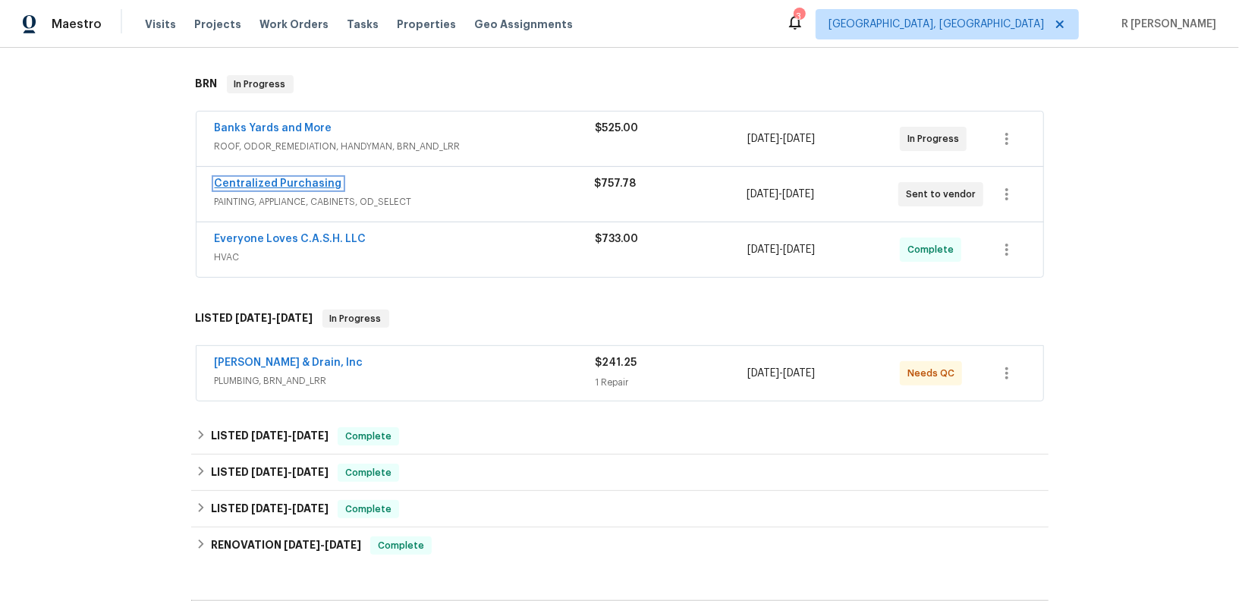
click at [298, 181] on link "Centralized Purchasing" at bounding box center [278, 183] width 127 height 11
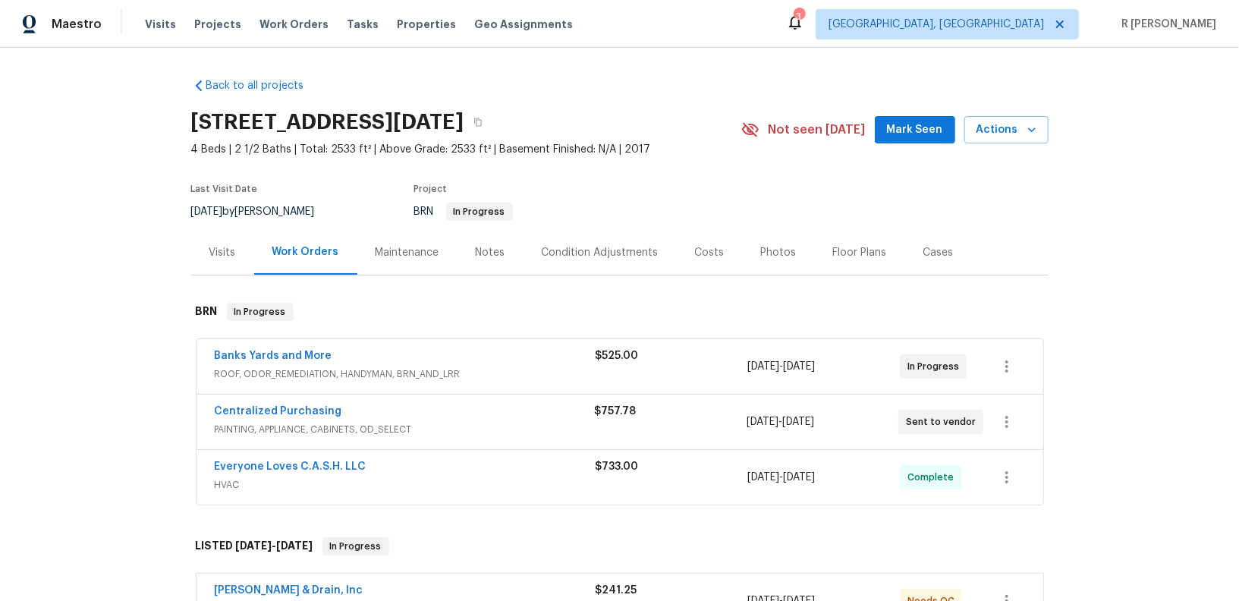
click at [362, 401] on div "Centralized Purchasing PAINTING, APPLIANCE, CABINETS, OD_SELECT $757.78 [DATE] …" at bounding box center [619, 422] width 847 height 55
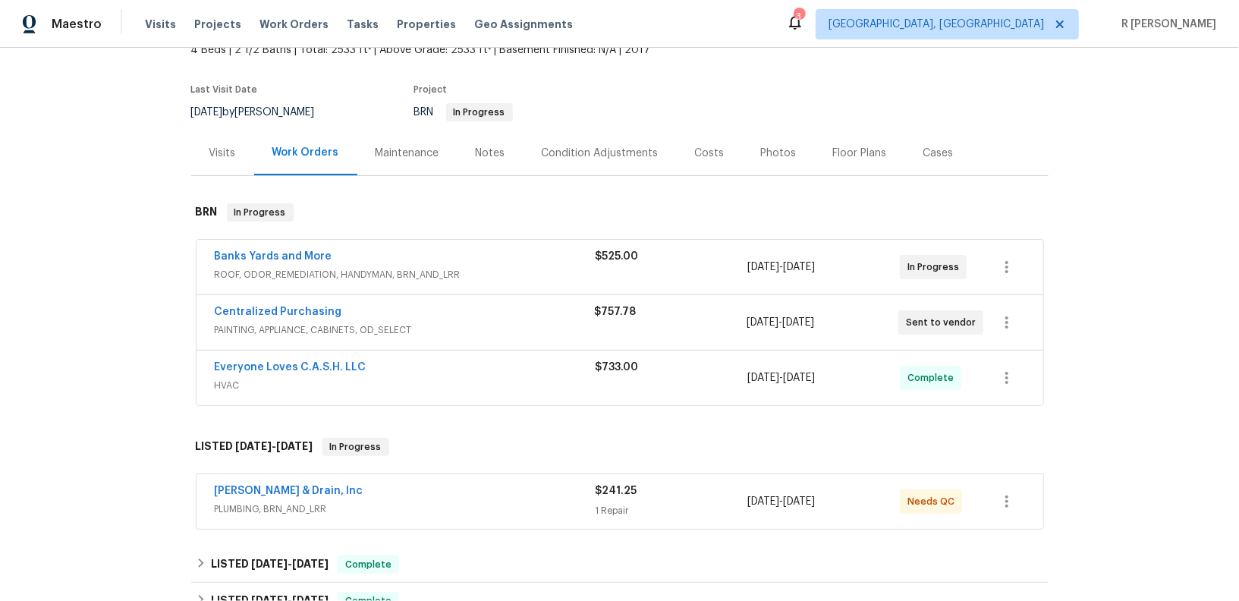
scroll to position [299, 0]
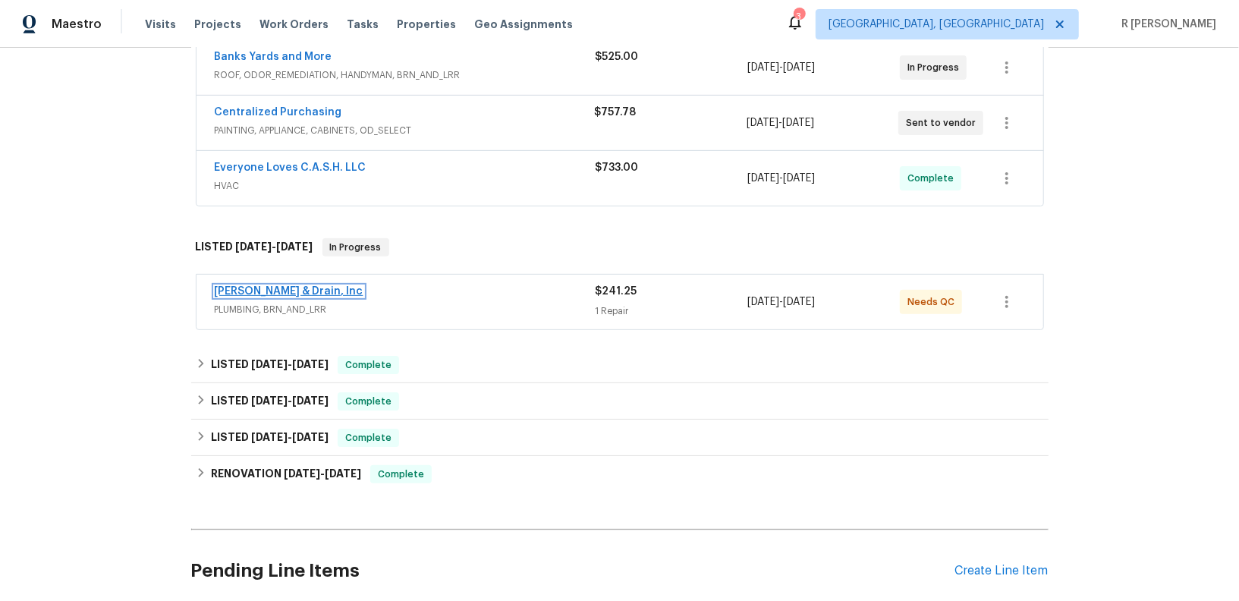
click at [279, 288] on link "Owen Plumbing & Drain, Inc" at bounding box center [289, 291] width 149 height 11
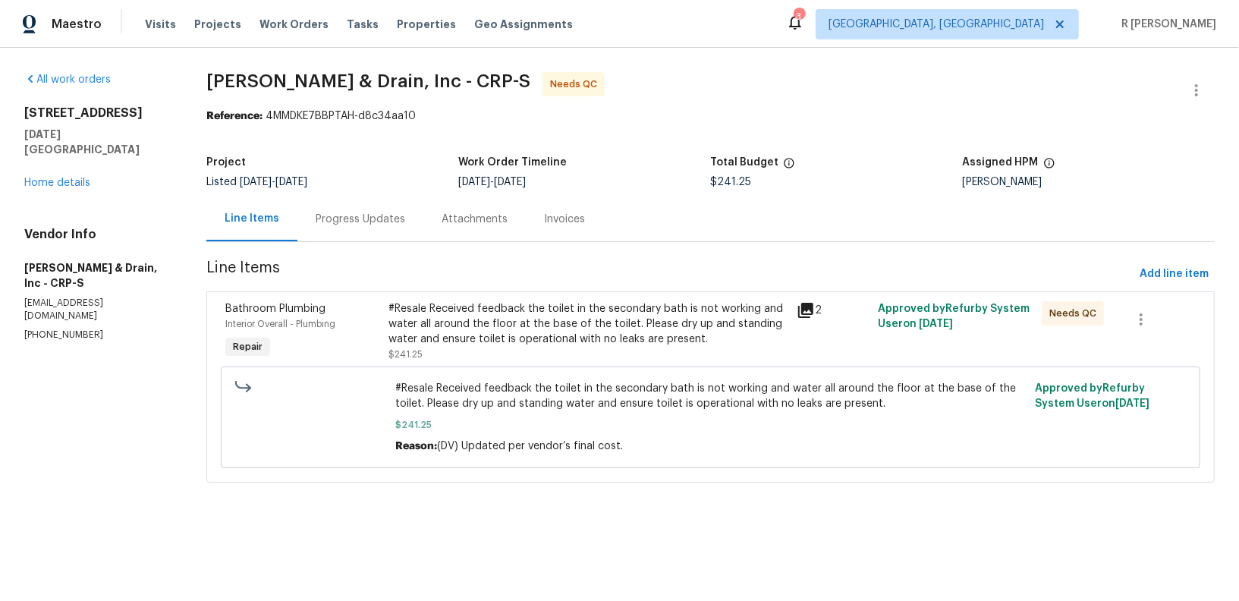
click at [347, 222] on div "Progress Updates" at bounding box center [361, 219] width 90 height 15
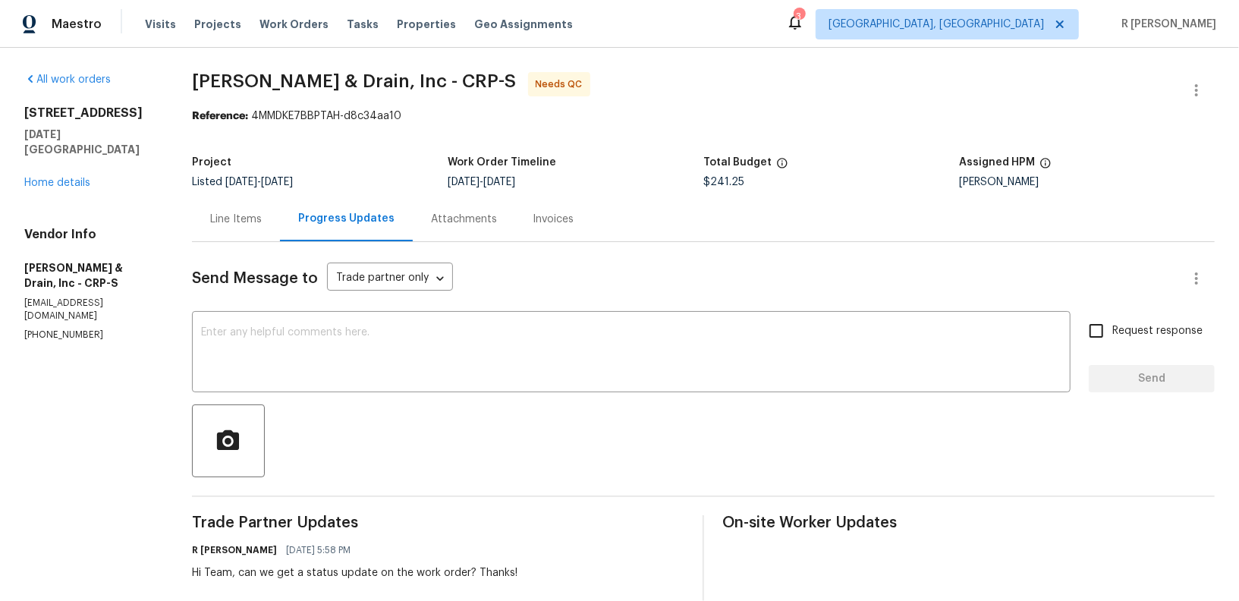
click at [231, 214] on div "Line Items" at bounding box center [236, 219] width 52 height 15
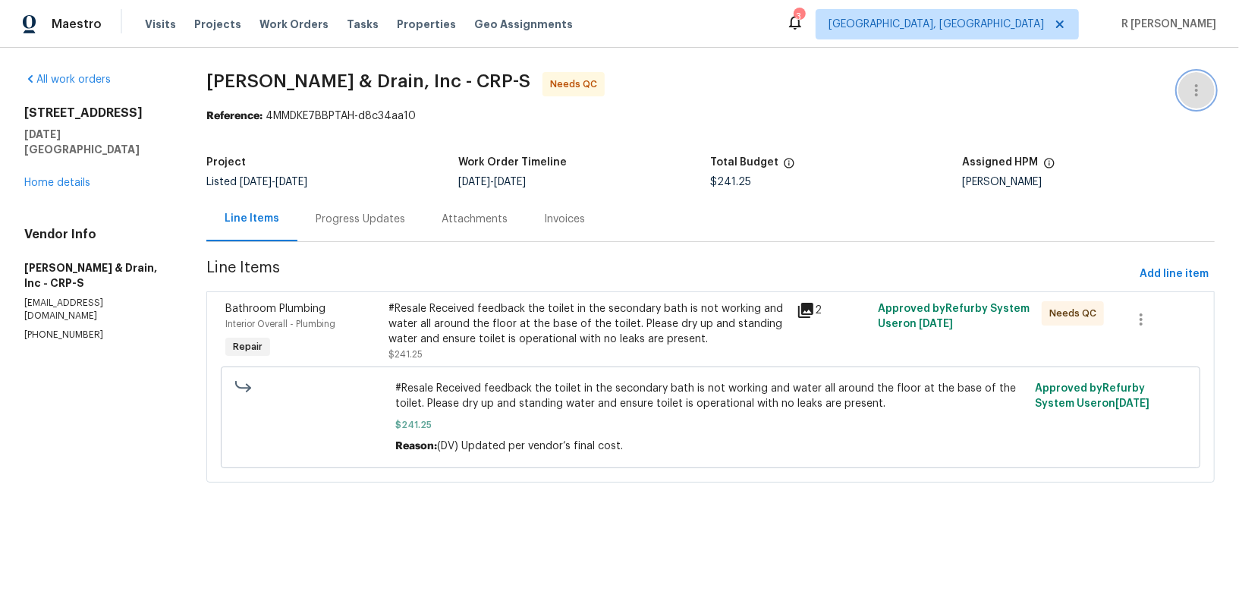
click at [1194, 91] on icon "button" at bounding box center [1196, 90] width 18 height 18
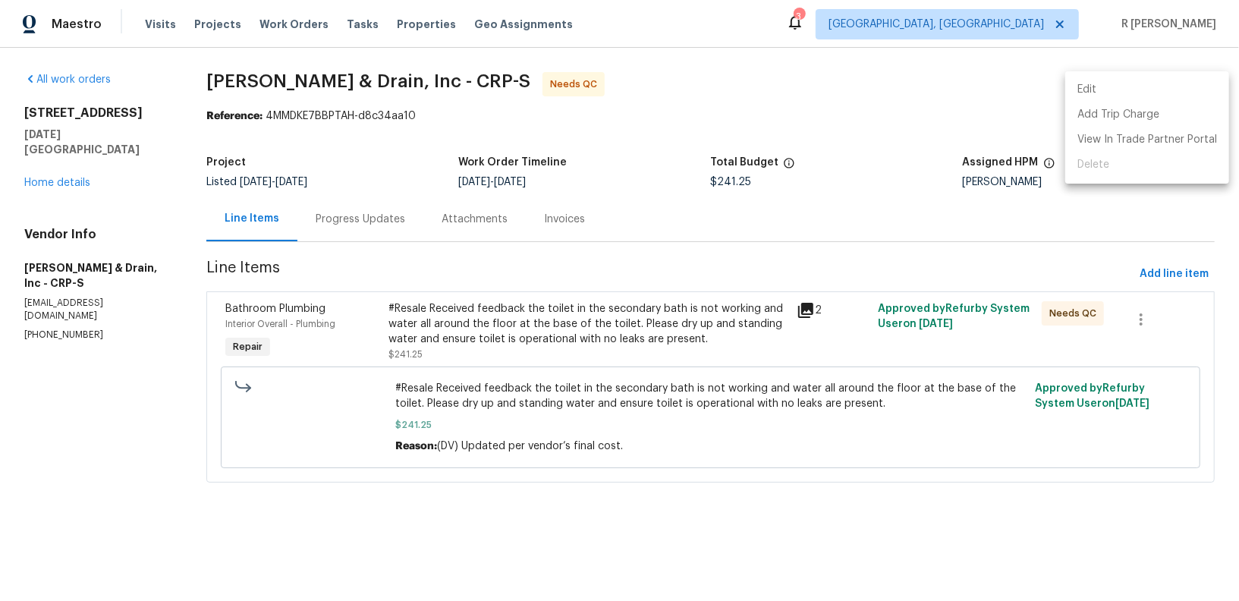
click at [1099, 88] on li "Edit" at bounding box center [1147, 89] width 164 height 25
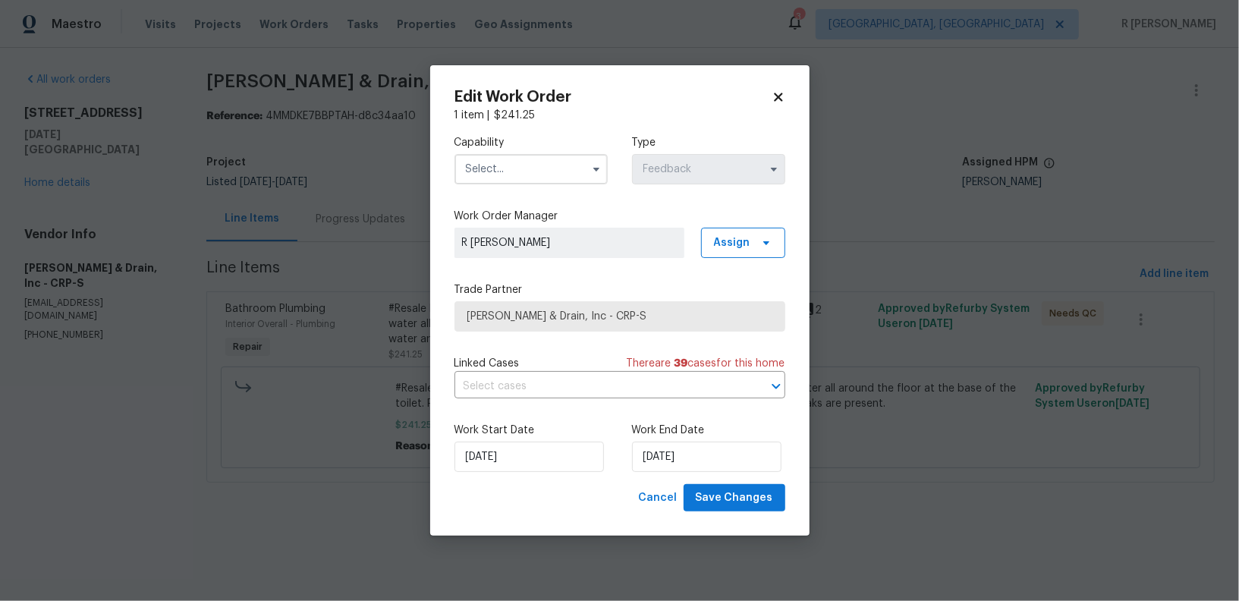
click at [514, 174] on input "text" at bounding box center [530, 169] width 153 height 30
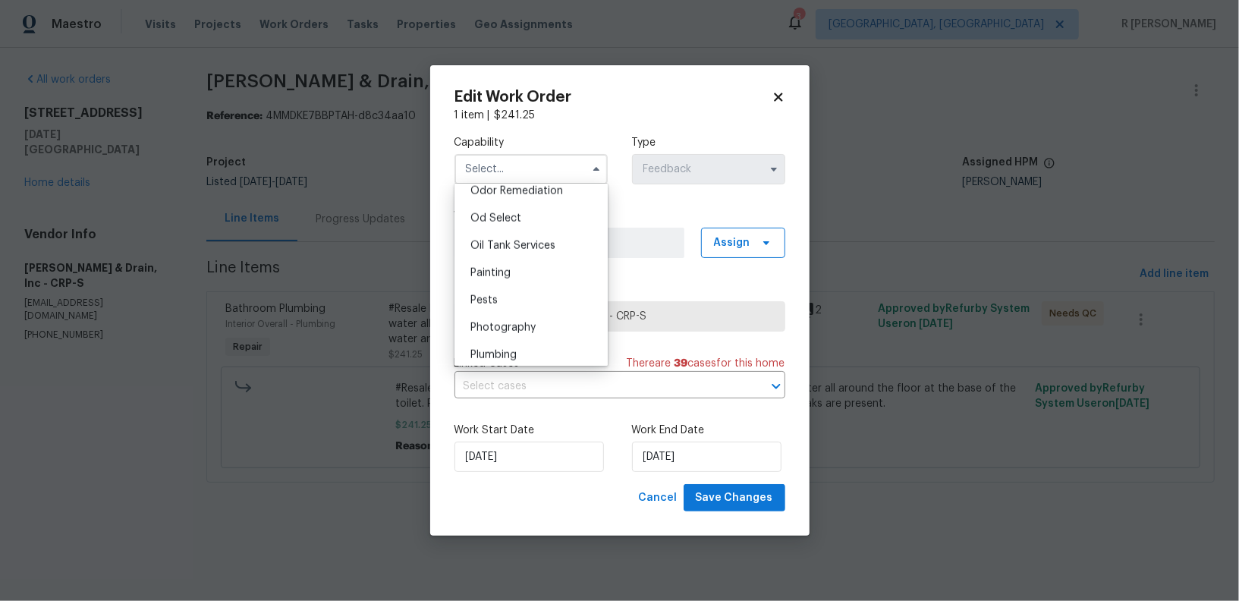
scroll to position [1240, 0]
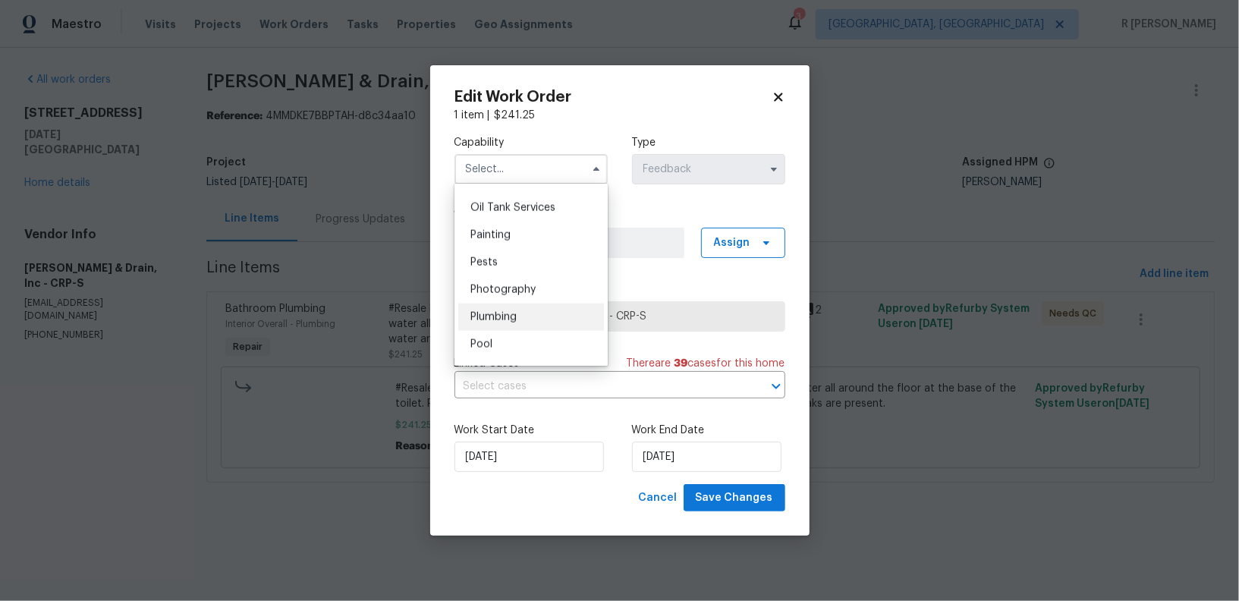
click at [523, 313] on div "Plumbing" at bounding box center [531, 316] width 146 height 27
type input "Plumbing"
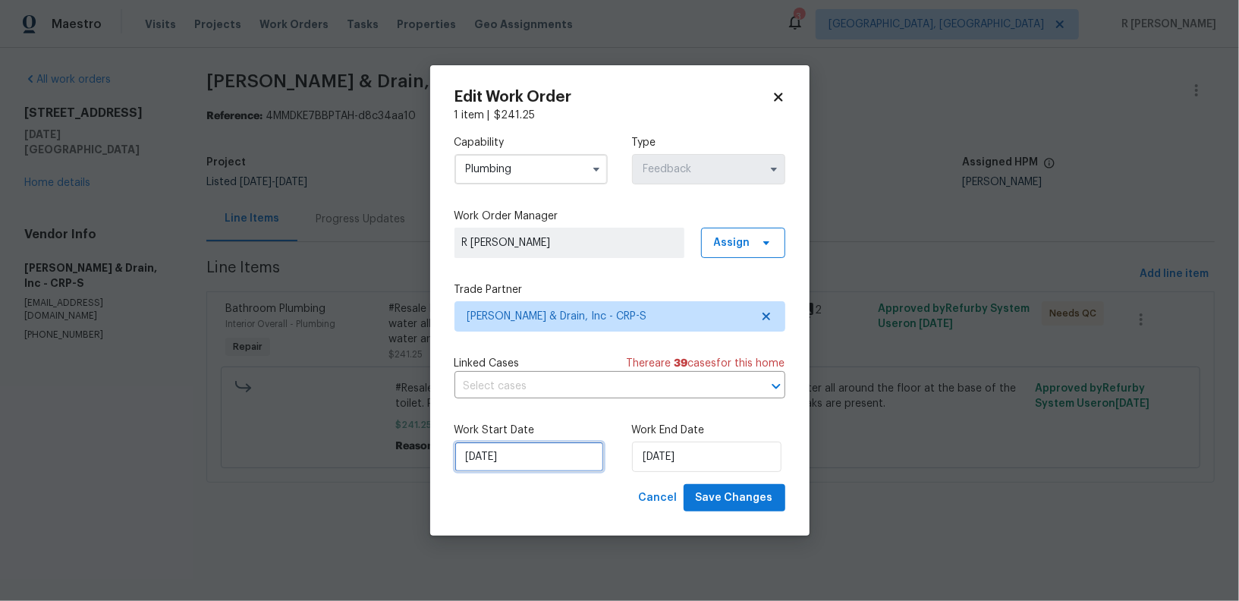
click at [523, 459] on input "15/08/2025" at bounding box center [528, 457] width 149 height 30
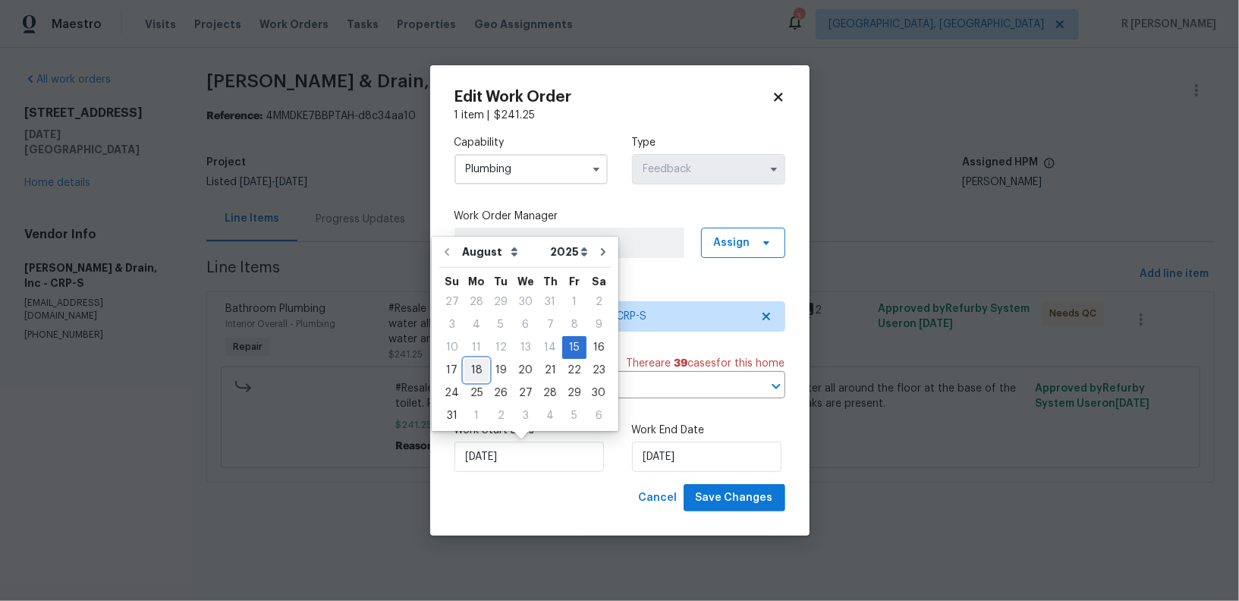
click at [469, 369] on div "18" at bounding box center [476, 370] width 24 height 21
type input "18/08/2025"
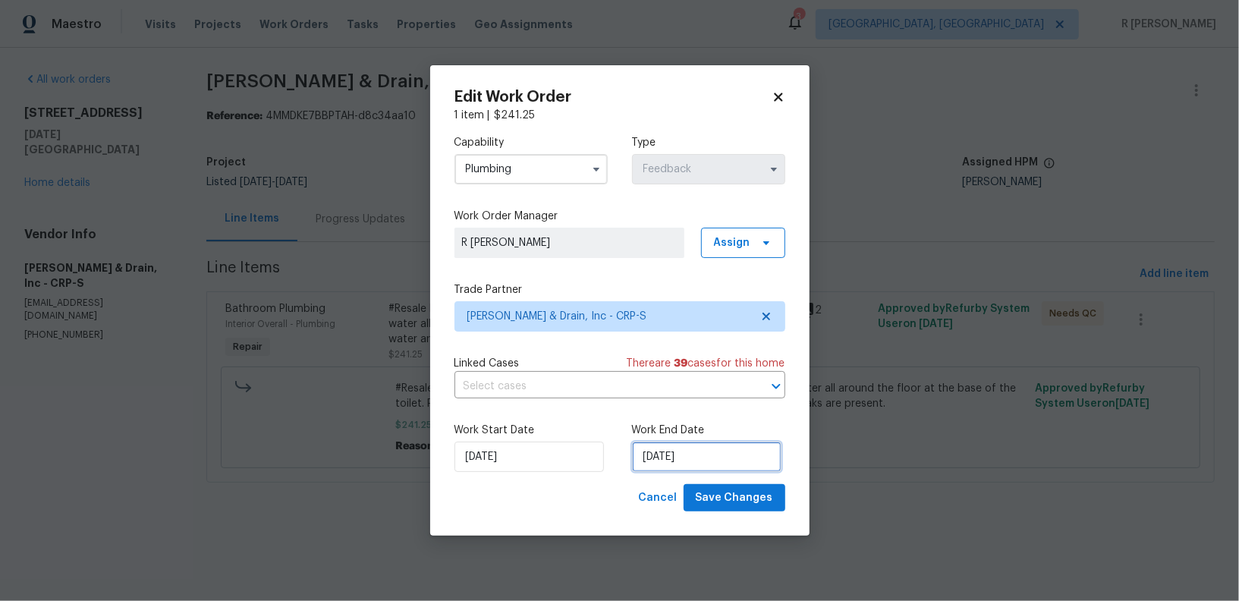
click at [679, 457] on input "18/08/2025" at bounding box center [706, 457] width 149 height 30
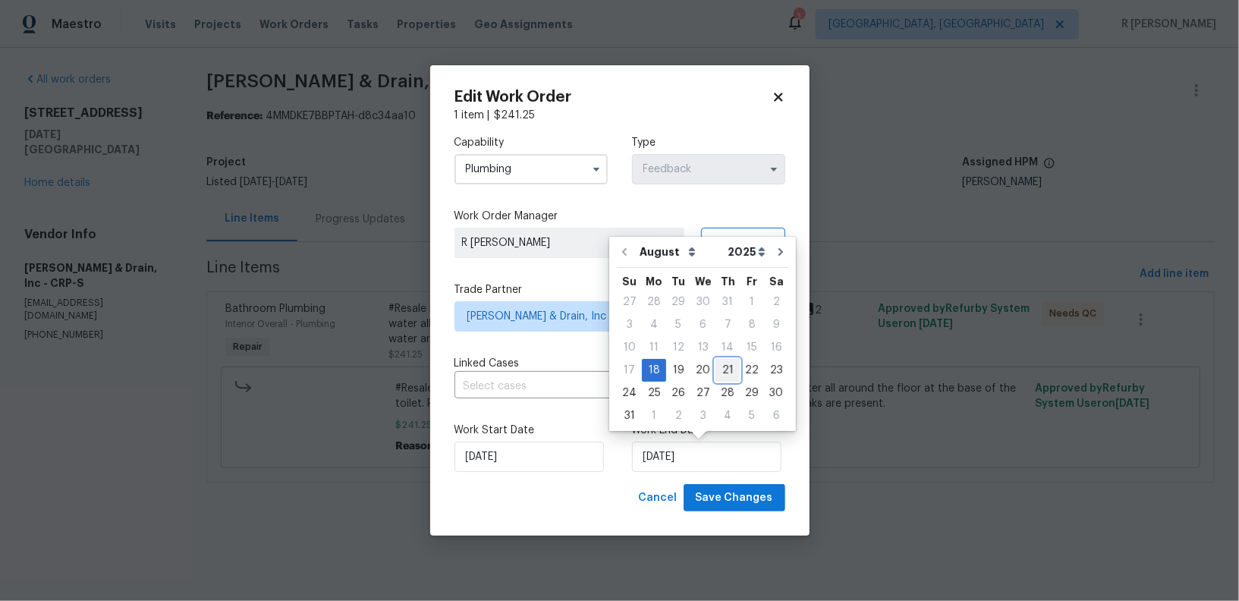
click at [726, 372] on div "21" at bounding box center [727, 370] width 24 height 21
type input "21/08/2025"
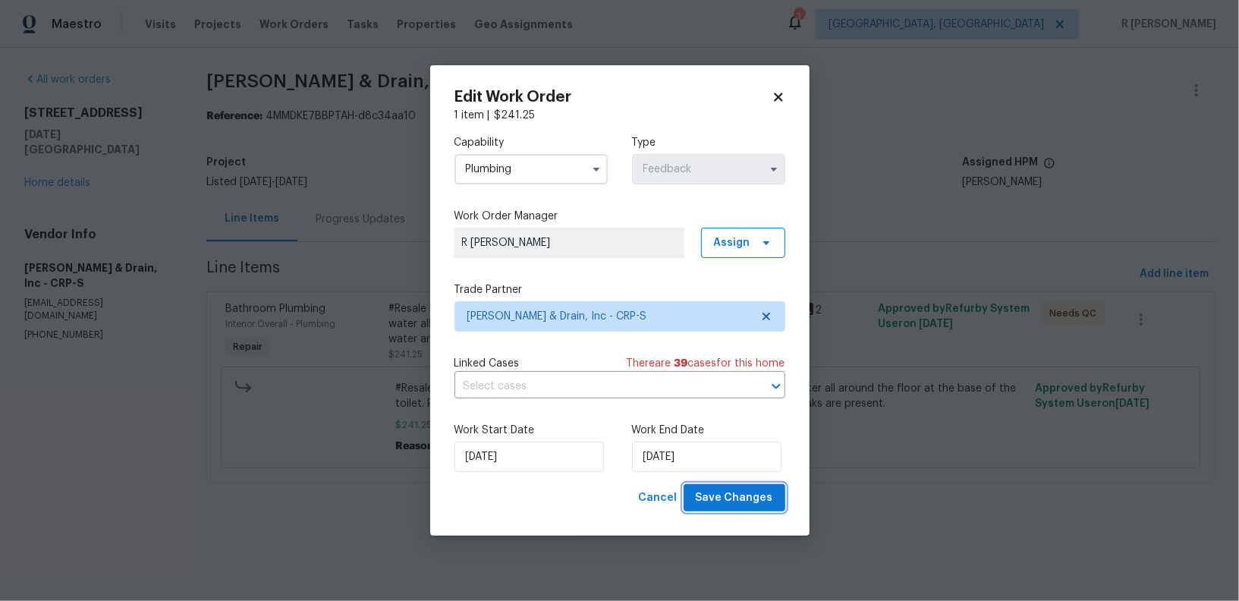
click at [742, 489] on button "Save Changes" at bounding box center [735, 498] width 102 height 28
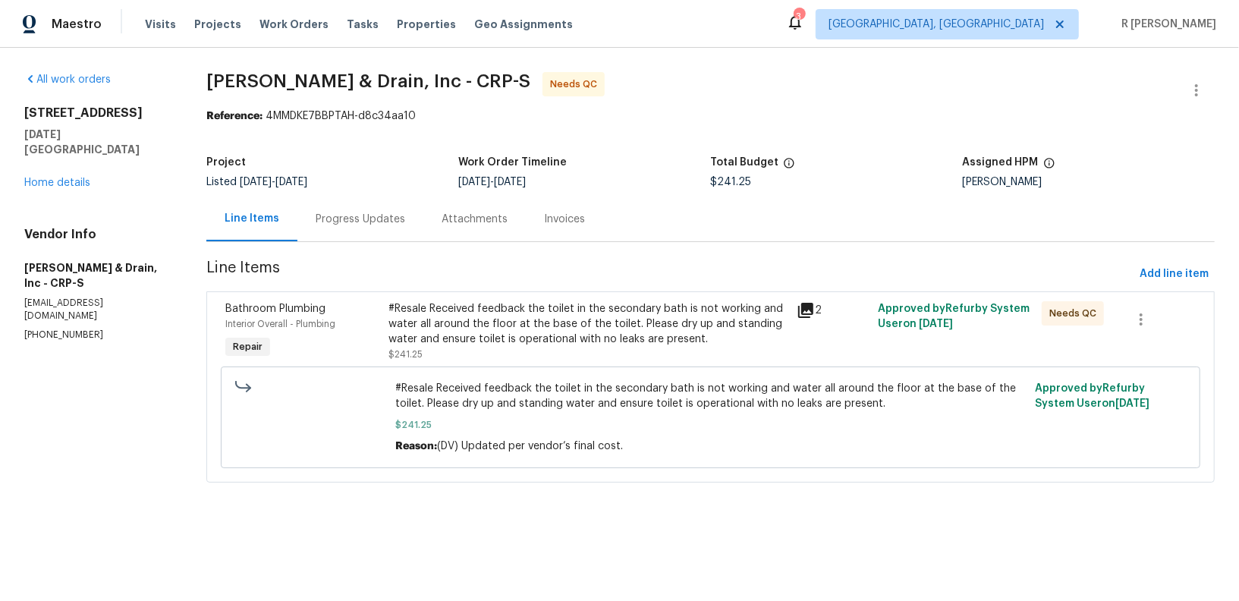
click at [549, 301] on div "#Resale Received feedback the toilet in the secondary bath is not working and w…" at bounding box center [587, 324] width 399 height 46
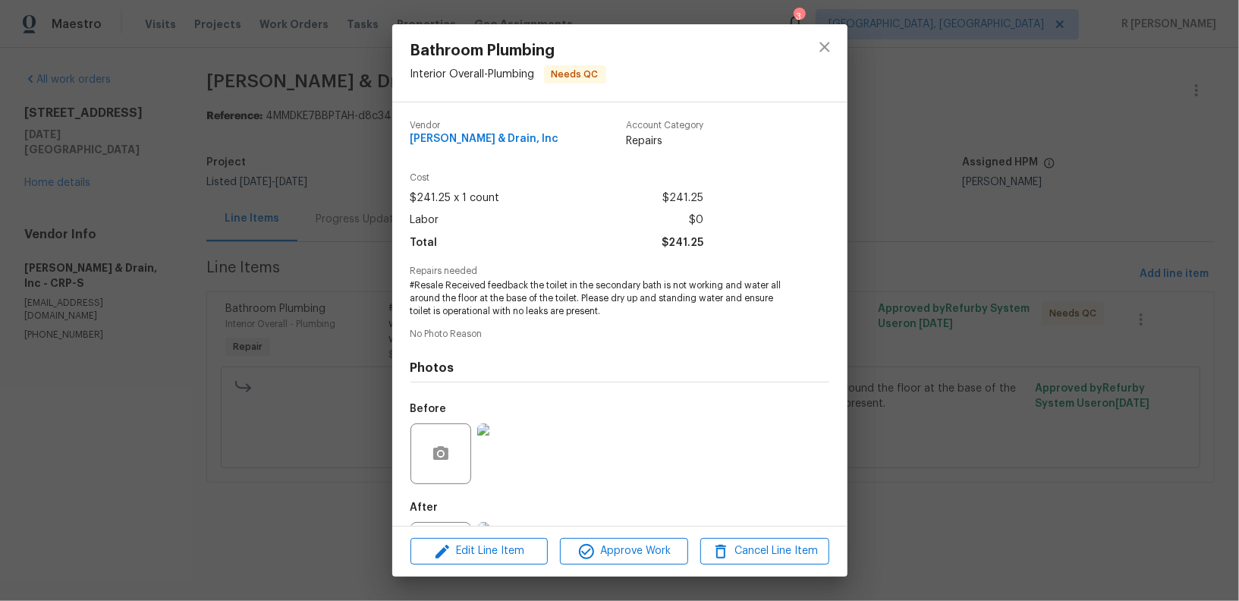
scroll to position [73, 0]
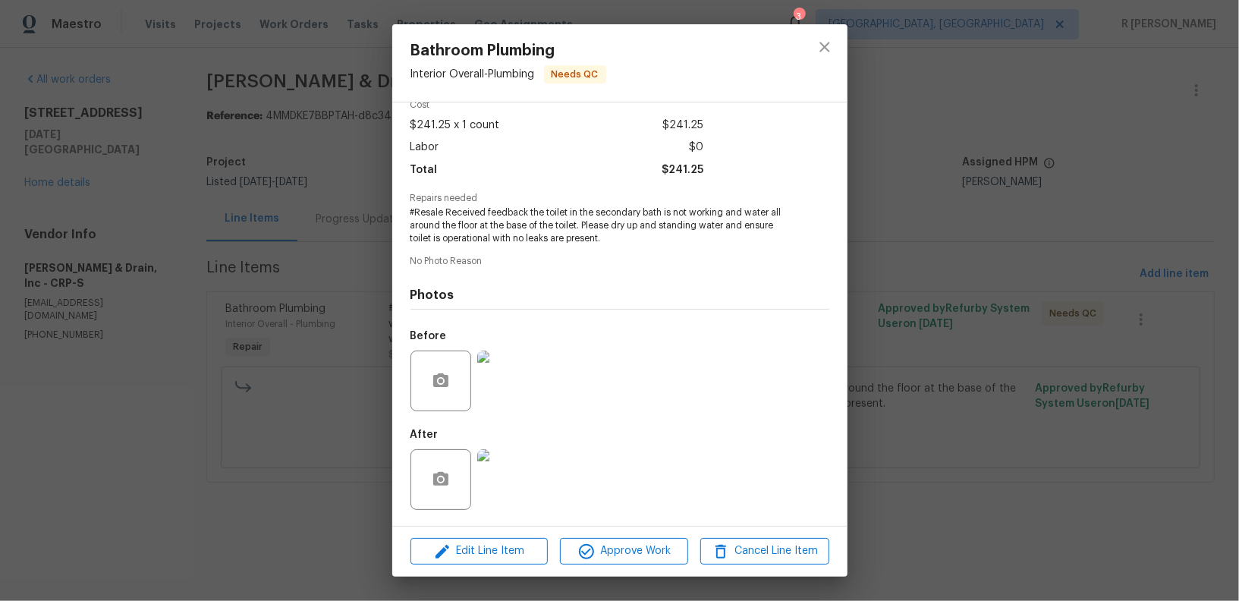
click at [520, 388] on img at bounding box center [507, 381] width 61 height 61
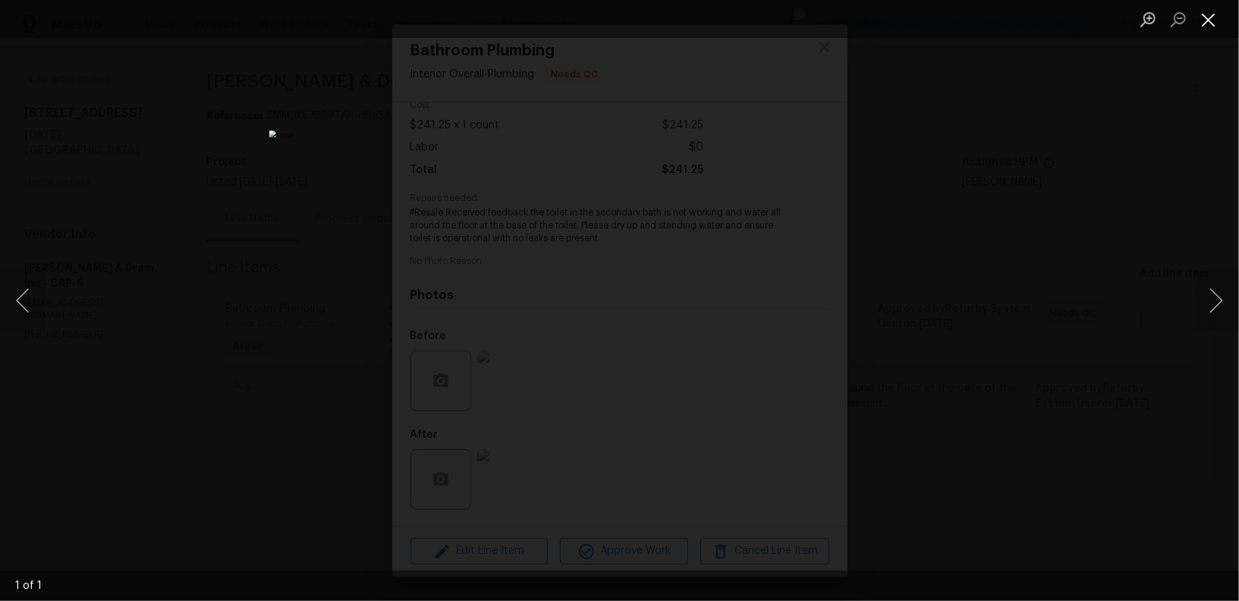
click at [1201, 23] on button "Close lightbox" at bounding box center [1208, 19] width 30 height 27
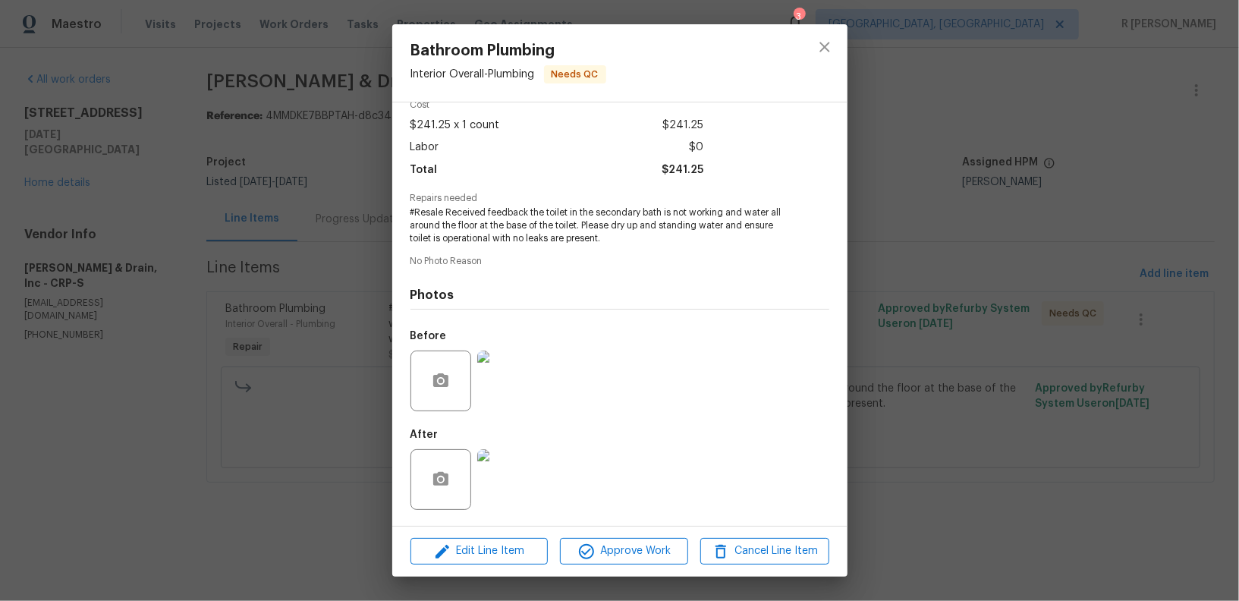
click at [542, 471] on div "After" at bounding box center [619, 469] width 419 height 99
click at [514, 475] on img at bounding box center [507, 479] width 61 height 61
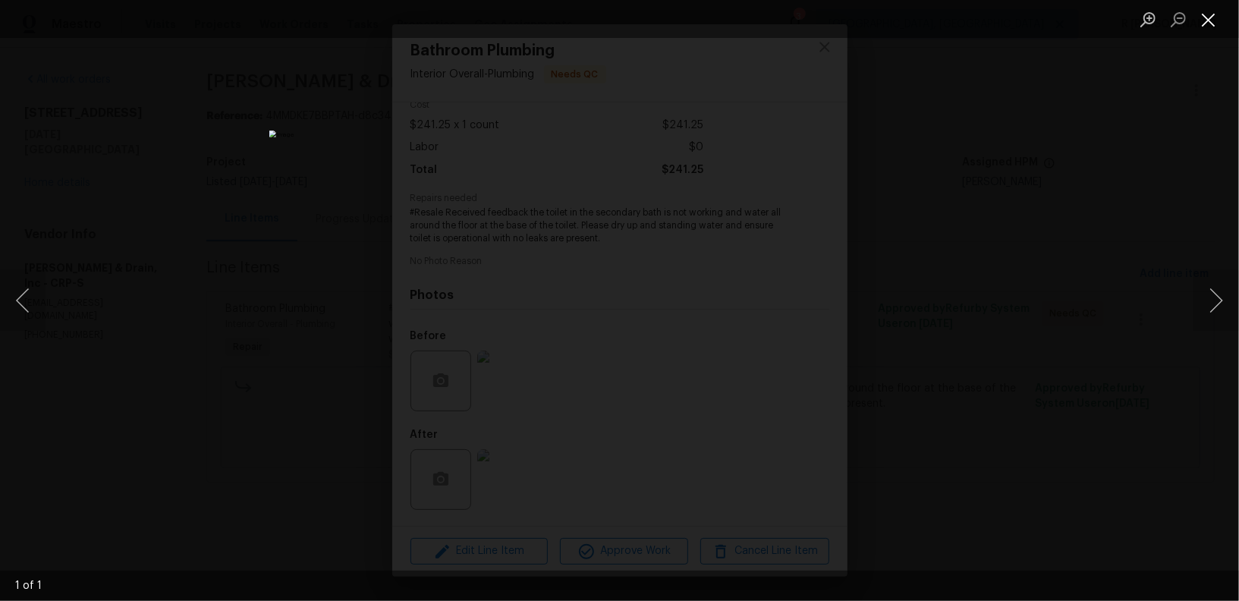
click at [1215, 15] on button "Close lightbox" at bounding box center [1208, 19] width 30 height 27
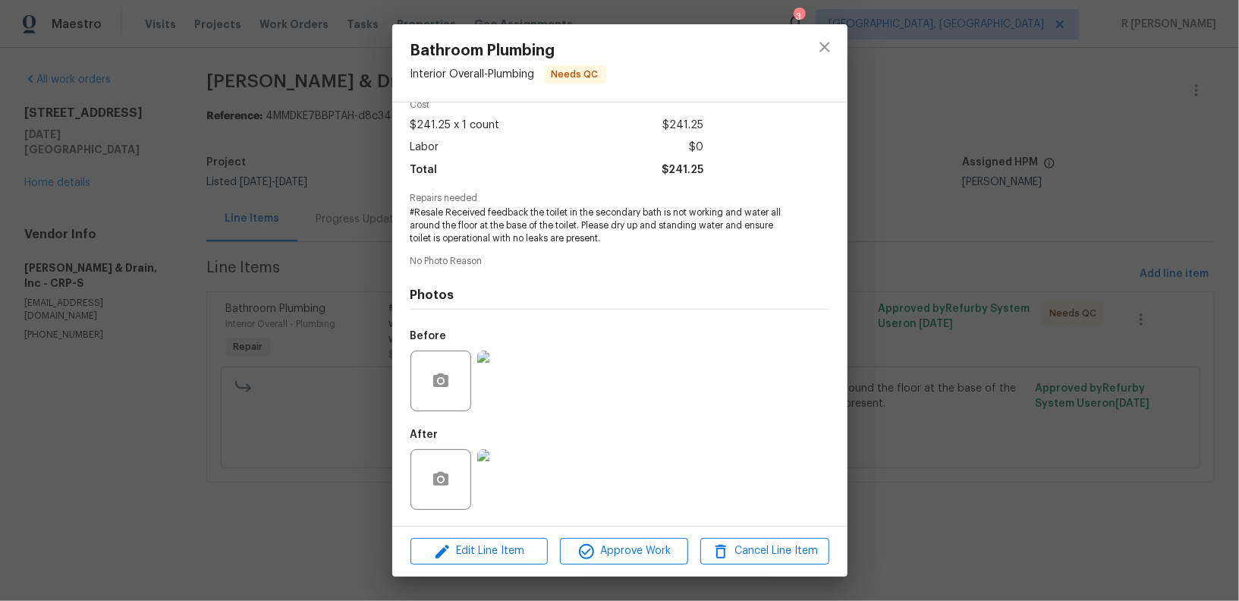
click at [689, 411] on div "Before" at bounding box center [619, 371] width 419 height 99
click at [637, 560] on span "Approve Work" at bounding box center [623, 551] width 119 height 19
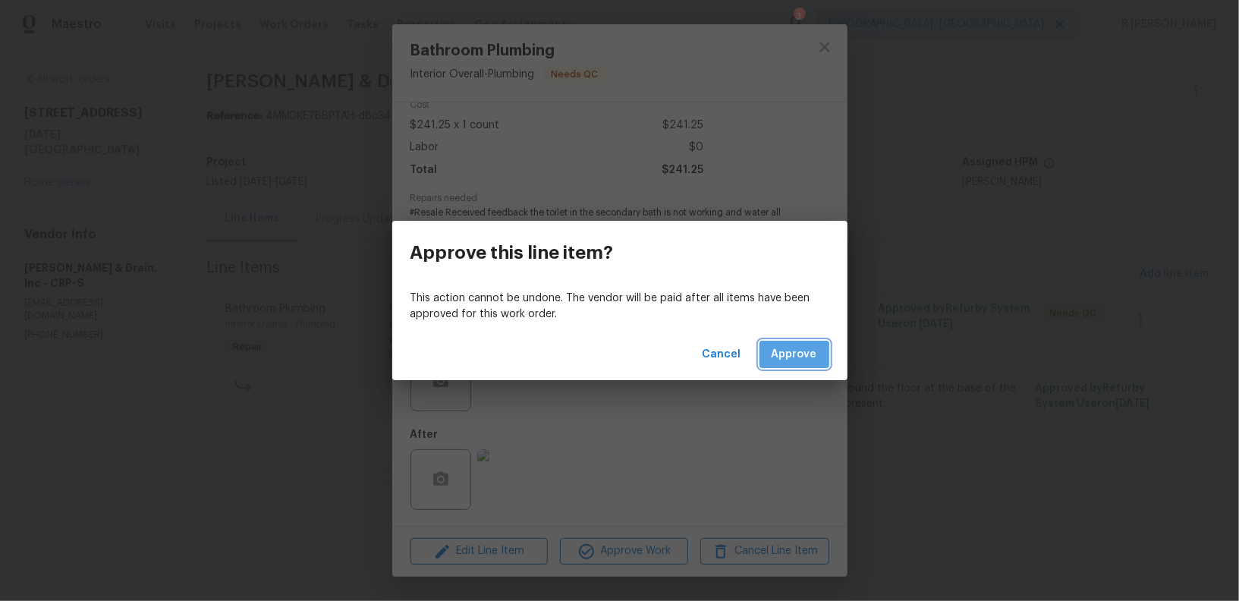
click at [796, 358] on span "Approve" at bounding box center [795, 354] width 46 height 19
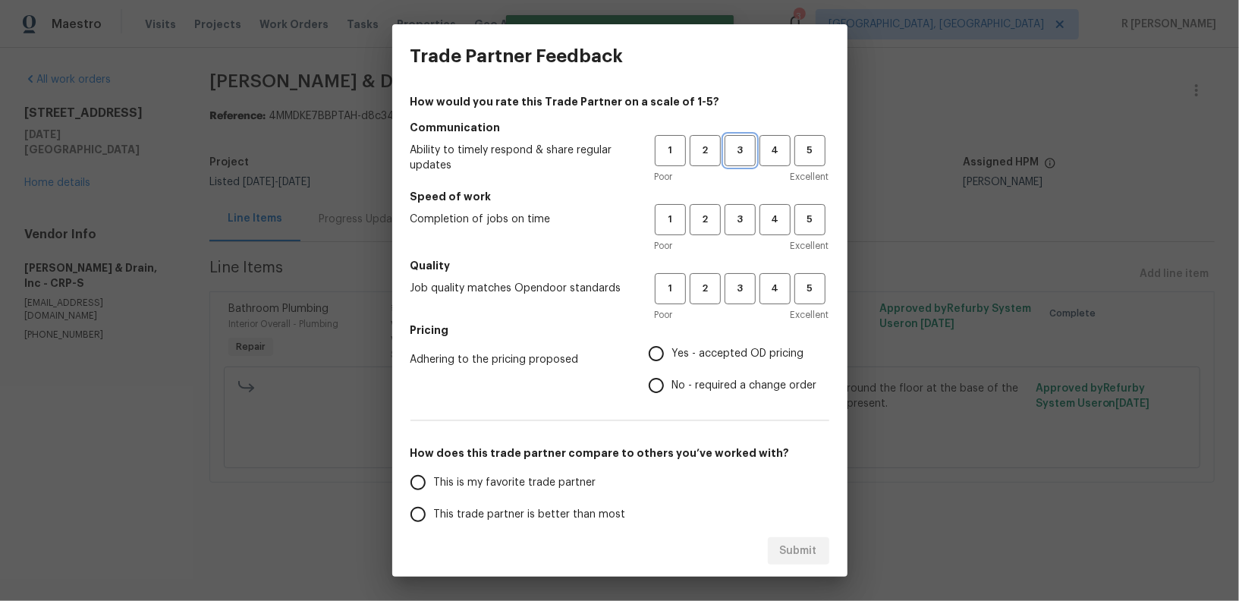
click at [741, 157] on span "3" at bounding box center [740, 150] width 28 height 17
click at [740, 206] on button "3" at bounding box center [740, 219] width 31 height 31
click at [734, 301] on button "3" at bounding box center [740, 288] width 31 height 31
click at [692, 398] on label "No - required a change order" at bounding box center [728, 385] width 177 height 32
click at [672, 398] on input "No - required a change order" at bounding box center [656, 385] width 32 height 32
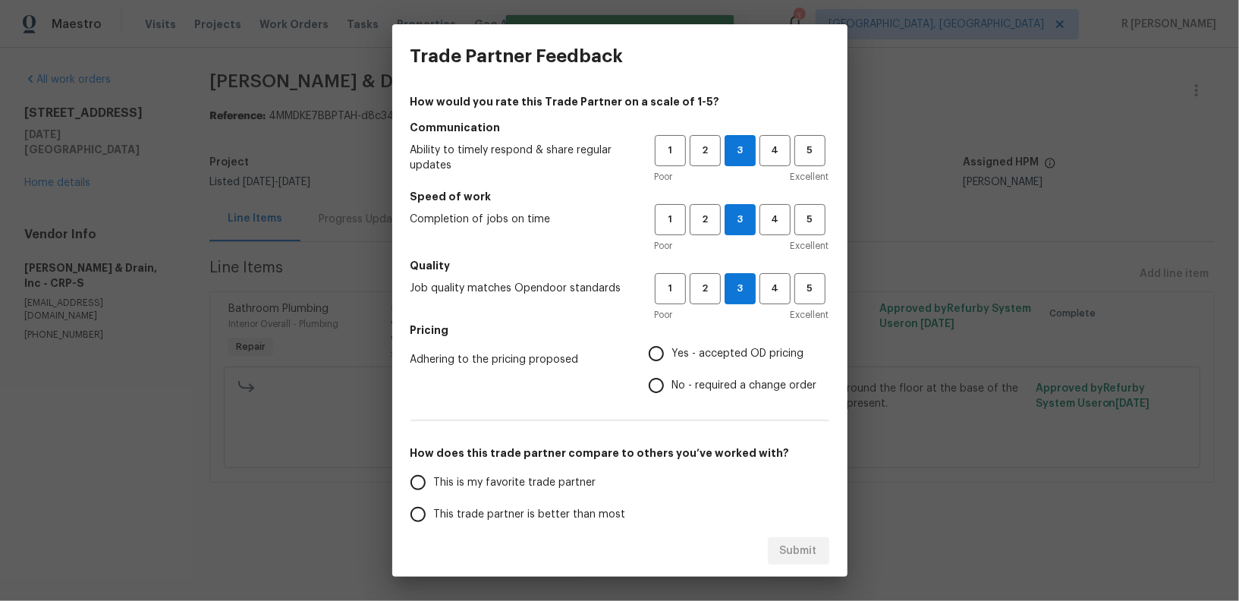
radio input "true"
click at [589, 508] on span "This trade partner is better than most" at bounding box center [530, 515] width 192 height 16
click at [434, 508] on input "This trade partner is better than most" at bounding box center [418, 514] width 32 height 32
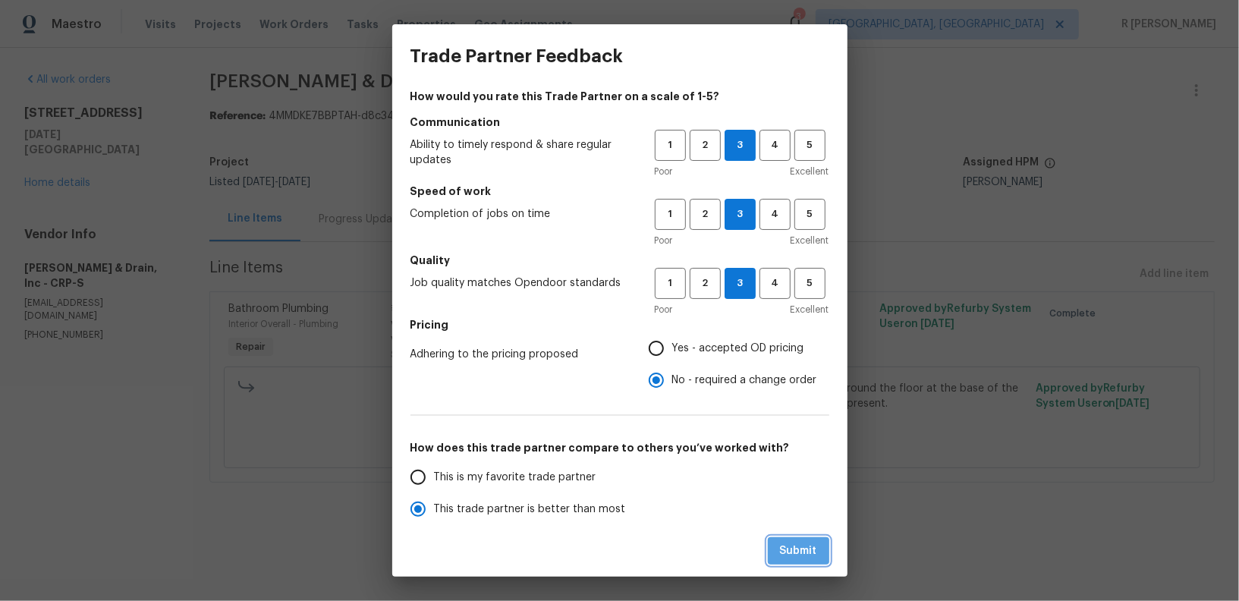
click at [789, 559] on span "Submit" at bounding box center [798, 551] width 37 height 19
radio input "true"
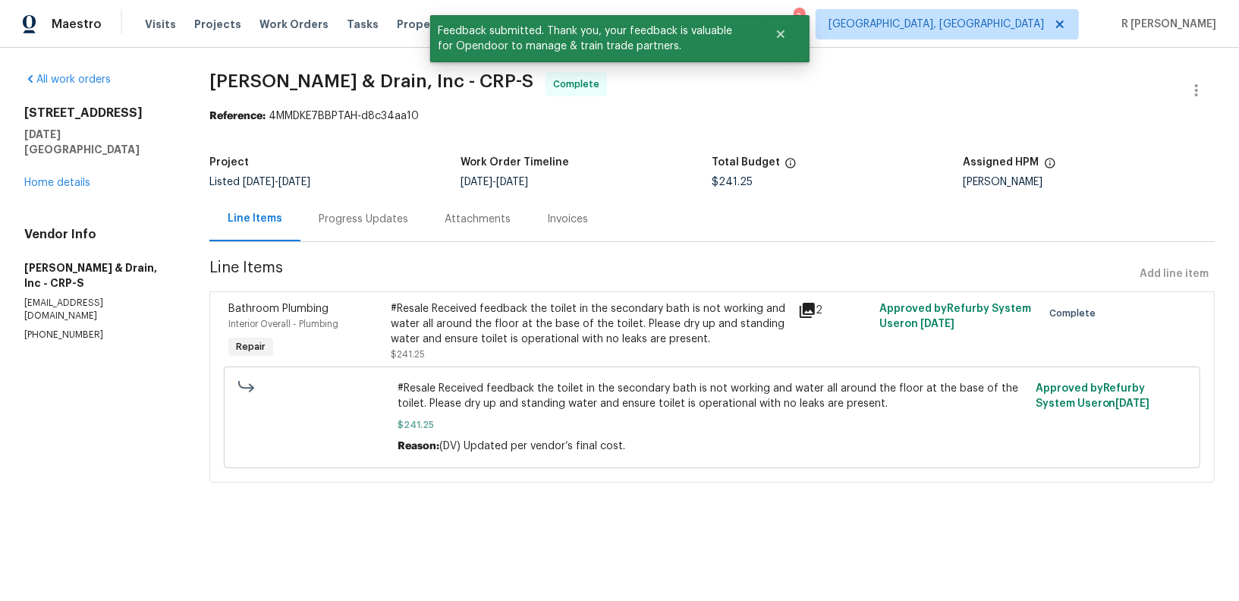
click at [363, 231] on div "Progress Updates" at bounding box center [363, 218] width 126 height 45
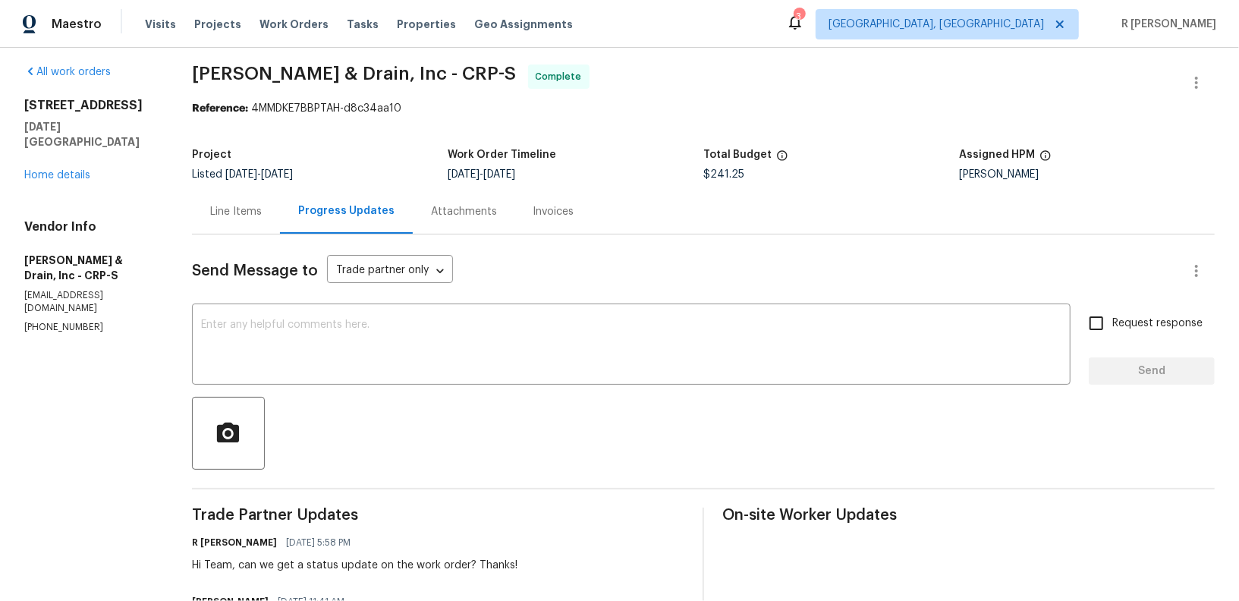
scroll to position [8, 0]
click at [563, 359] on textarea at bounding box center [631, 345] width 860 height 53
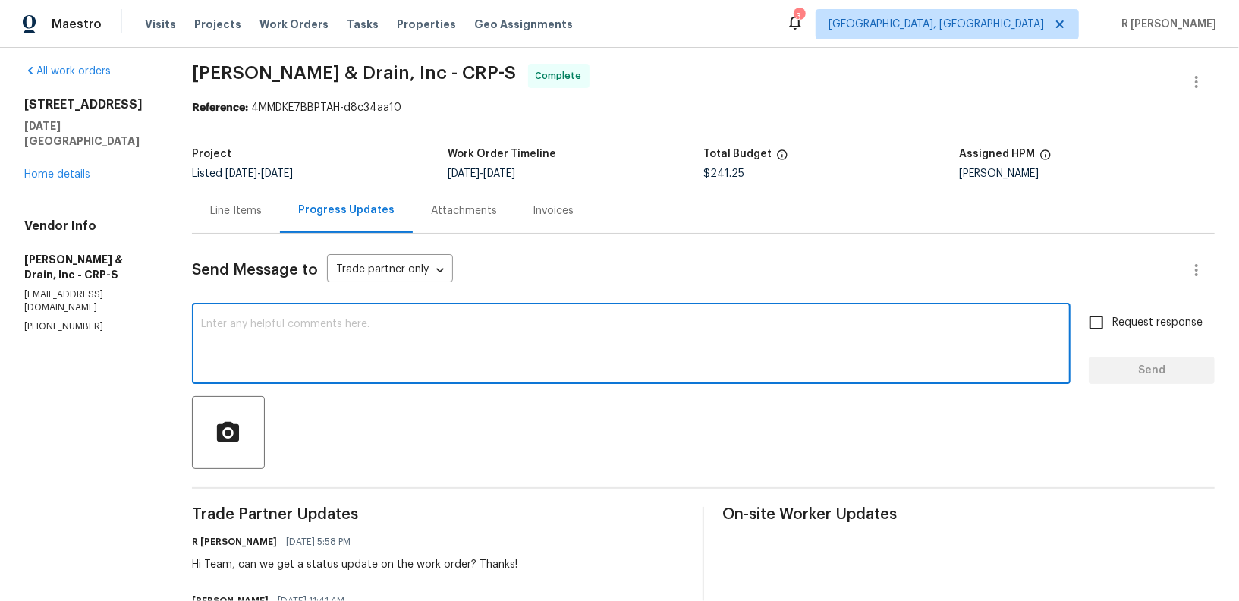
paste textarea "Hi Team, the work order has been approved. Kindly upload the detailed invoice. …"
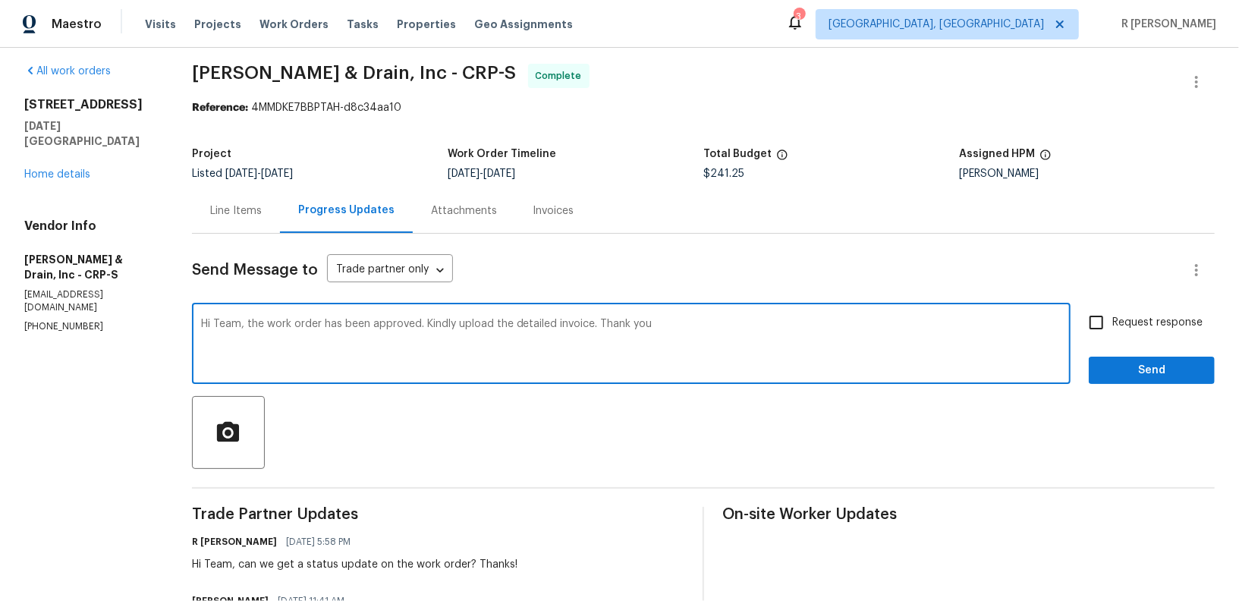
type textarea "Hi Team, the work order has been approved. Kindly upload the detailed invoice. …"
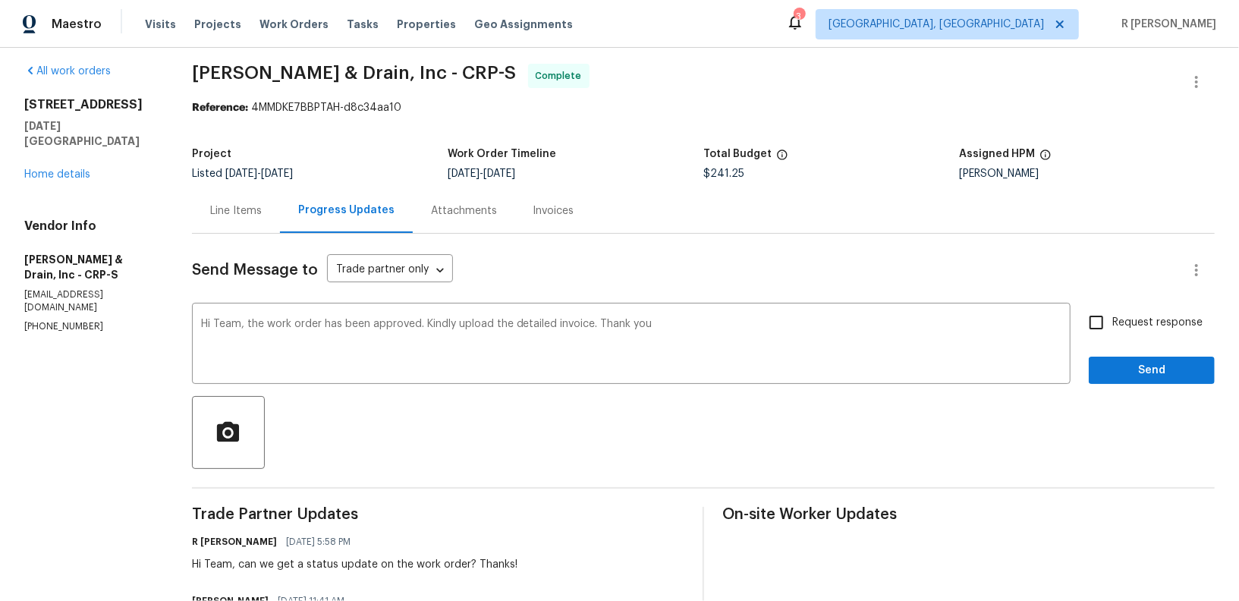
click at [1140, 319] on span "Request response" at bounding box center [1157, 323] width 90 height 16
click at [1112, 319] on input "Request response" at bounding box center [1096, 322] width 32 height 32
checkbox input "true"
click at [1153, 365] on span "Send" at bounding box center [1152, 370] width 102 height 19
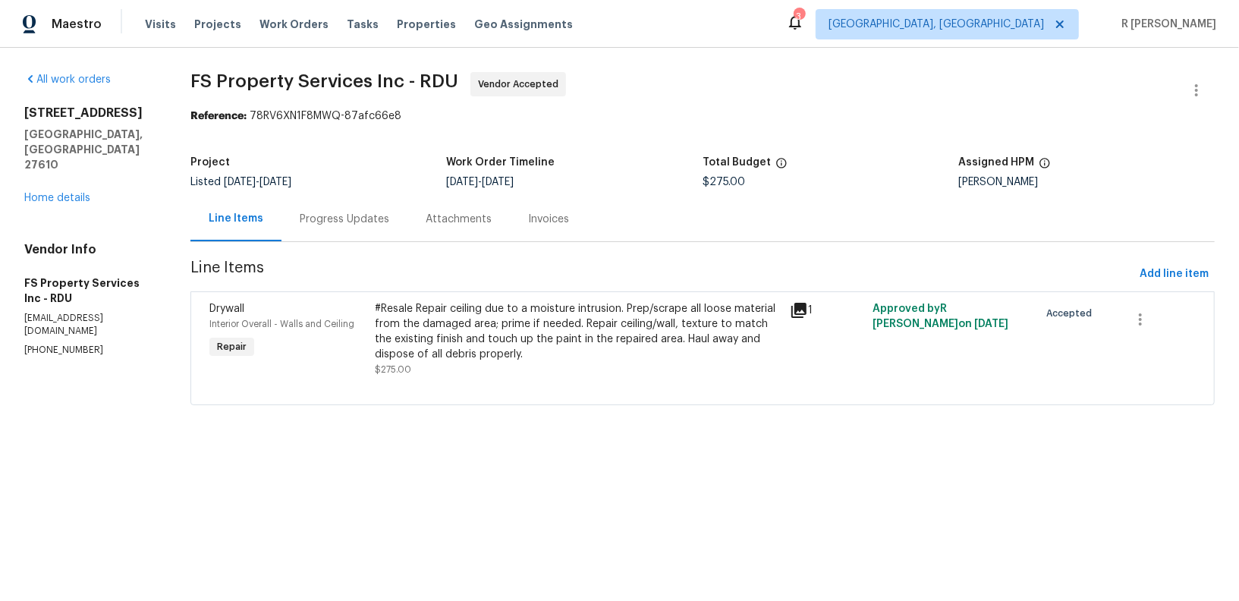
click at [385, 209] on div "Progress Updates" at bounding box center [344, 218] width 126 height 45
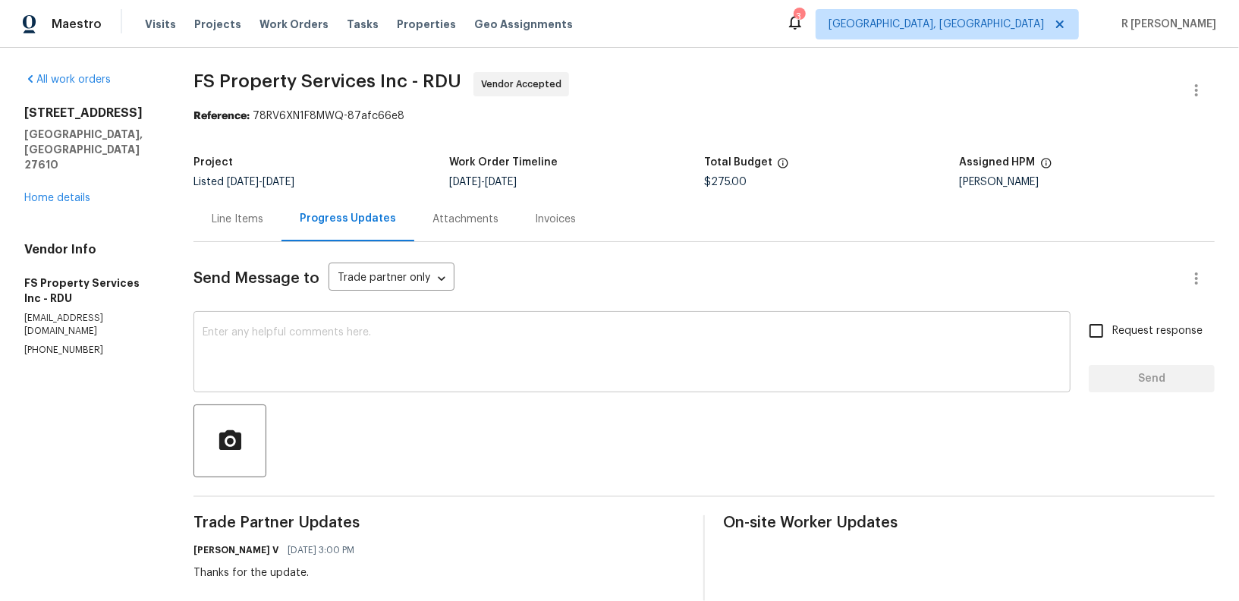
scroll to position [452, 0]
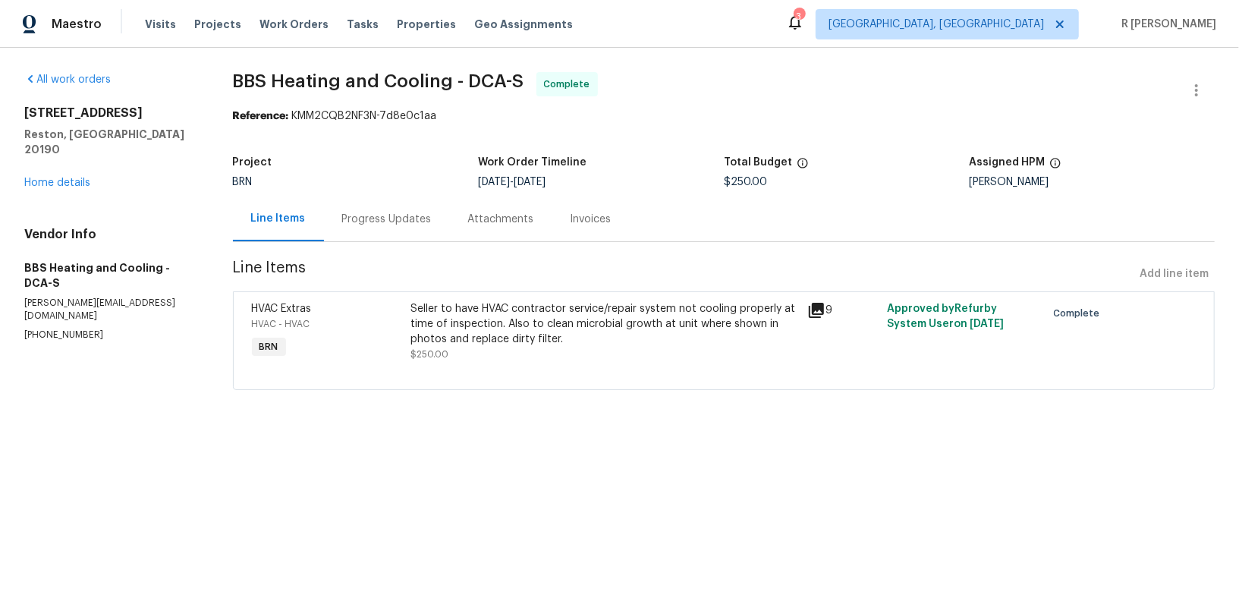
click at [399, 218] on div "Progress Updates" at bounding box center [387, 219] width 90 height 15
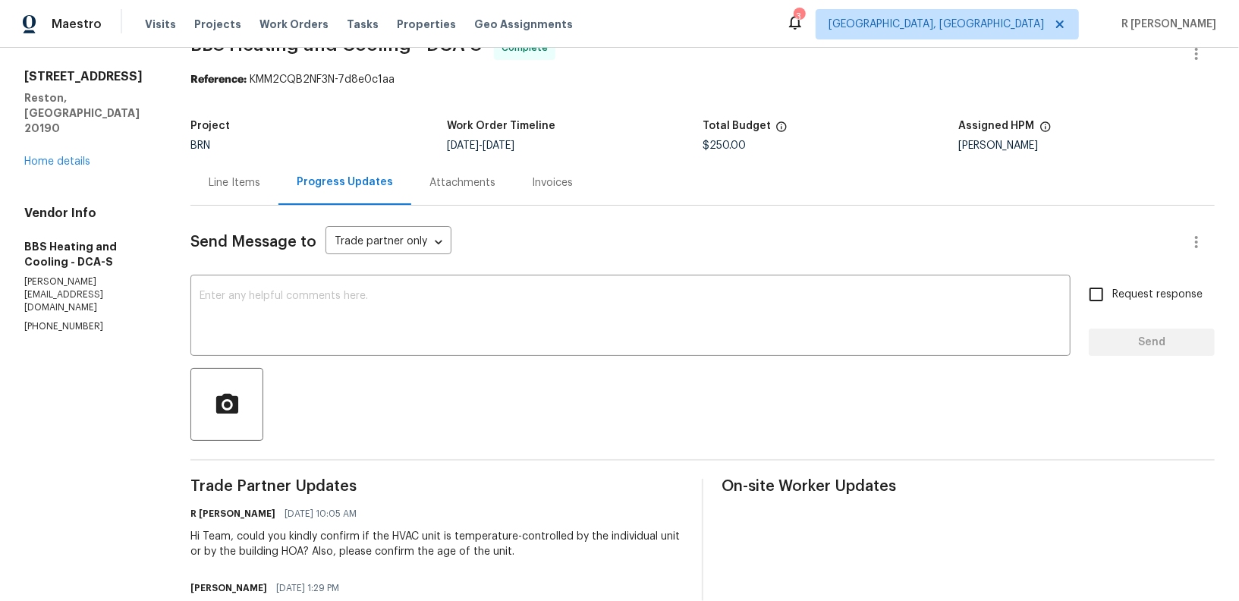
scroll to position [40, 0]
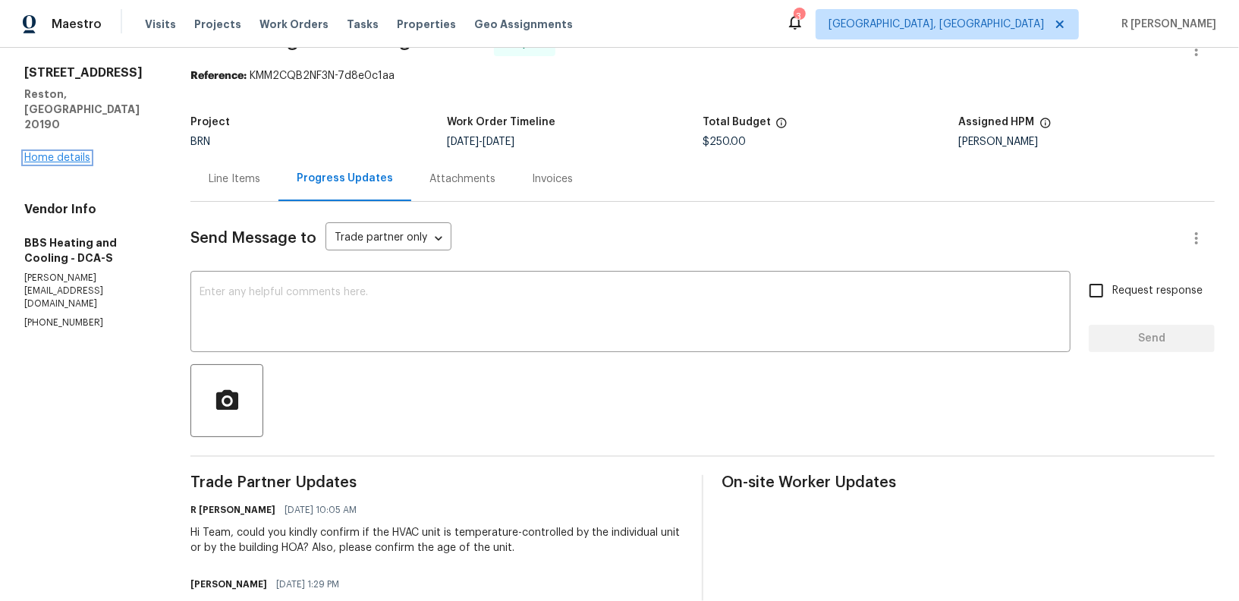
click at [69, 152] on link "Home details" at bounding box center [57, 157] width 66 height 11
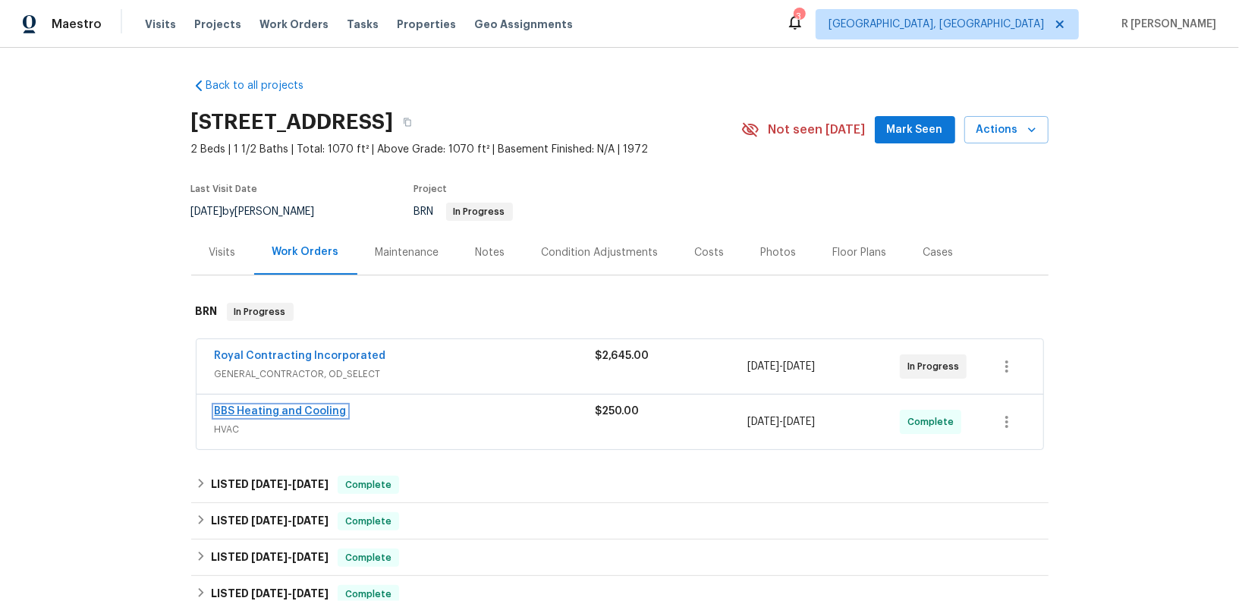
click at [289, 417] on link "BBS Heating and Cooling" at bounding box center [281, 411] width 132 height 11
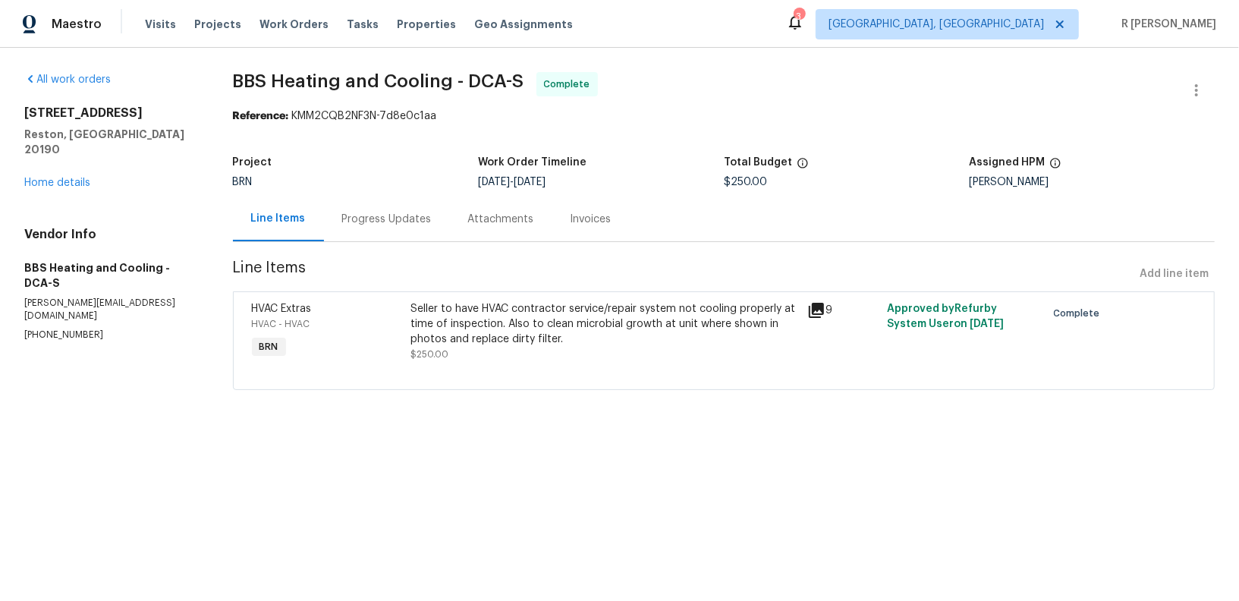
click at [79, 297] on p "[PERSON_NAME][EMAIL_ADDRESS][DOMAIN_NAME]" at bounding box center [110, 310] width 172 height 26
copy p "[PERSON_NAME][EMAIL_ADDRESS][DOMAIN_NAME]"
click at [383, 226] on div "Progress Updates" at bounding box center [387, 219] width 90 height 15
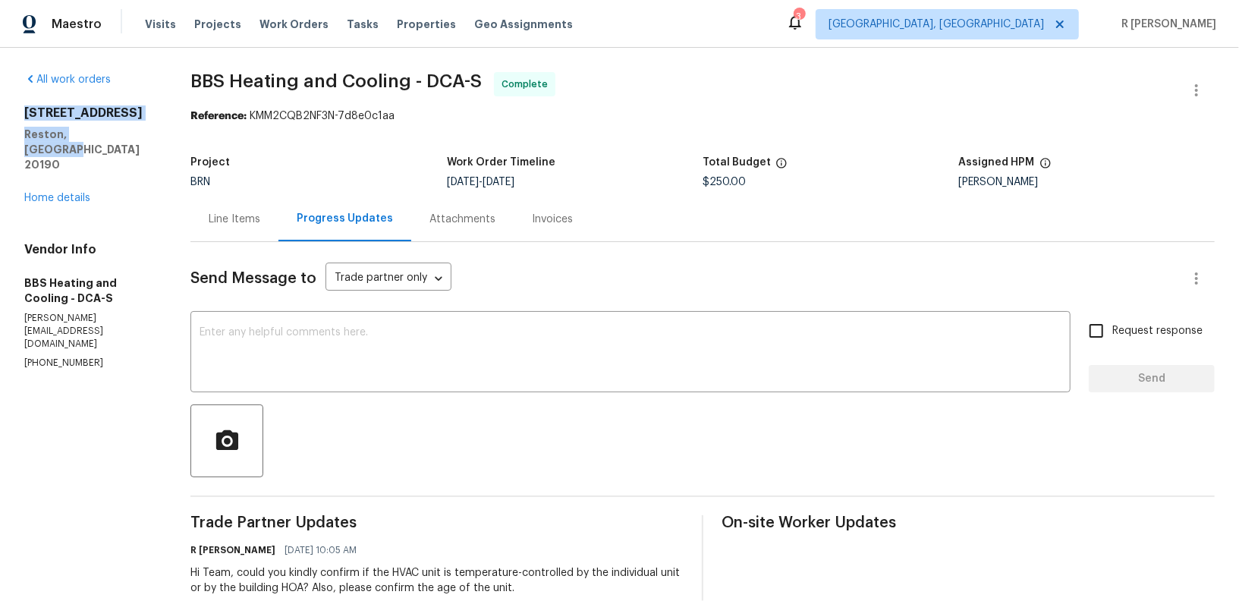
drag, startPoint x: 127, startPoint y: 152, endPoint x: 7, endPoint y: 114, distance: 126.5
click at [7, 114] on div "All work orders [STREET_ADDRESS] Home details Vendor Info BBS Heating and Cooli…" at bounding box center [619, 589] width 1239 height 1082
copy div "[STREET_ADDRESS]"
click at [237, 219] on div "Line Items" at bounding box center [235, 219] width 52 height 15
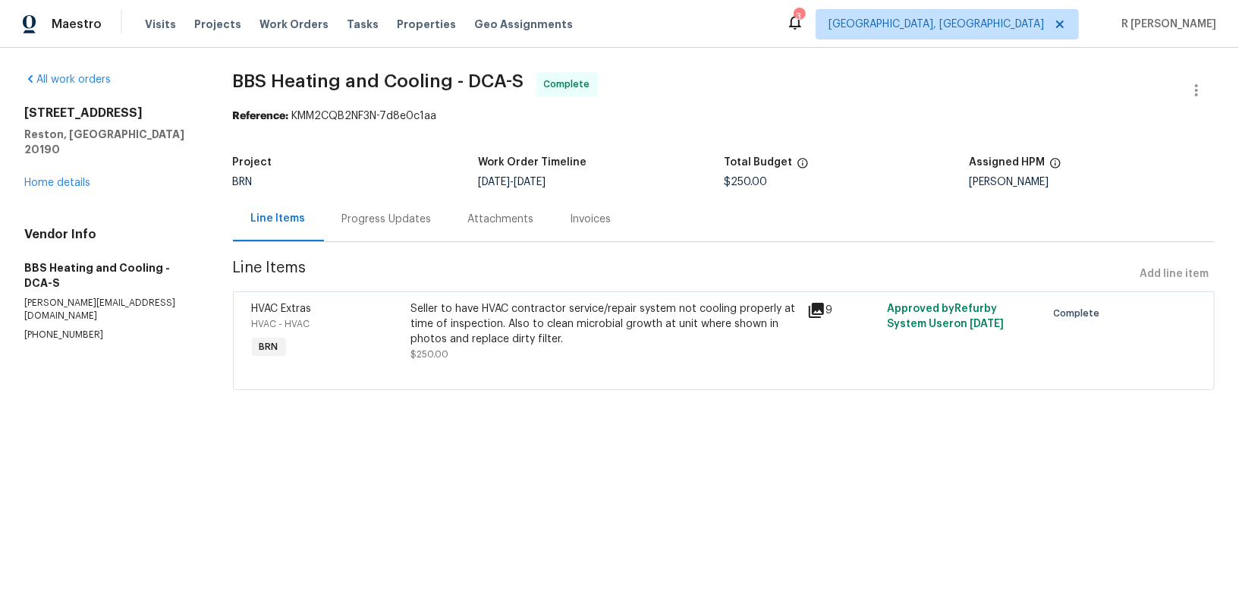
click at [379, 236] on div "Progress Updates" at bounding box center [387, 218] width 126 height 45
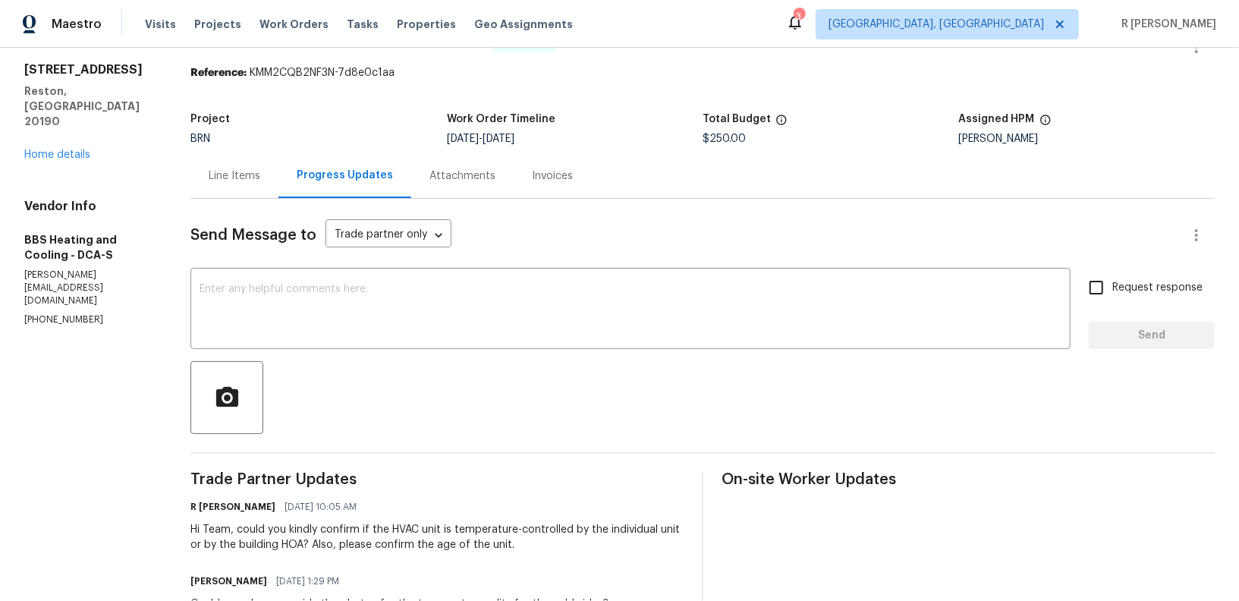
scroll to position [44, 0]
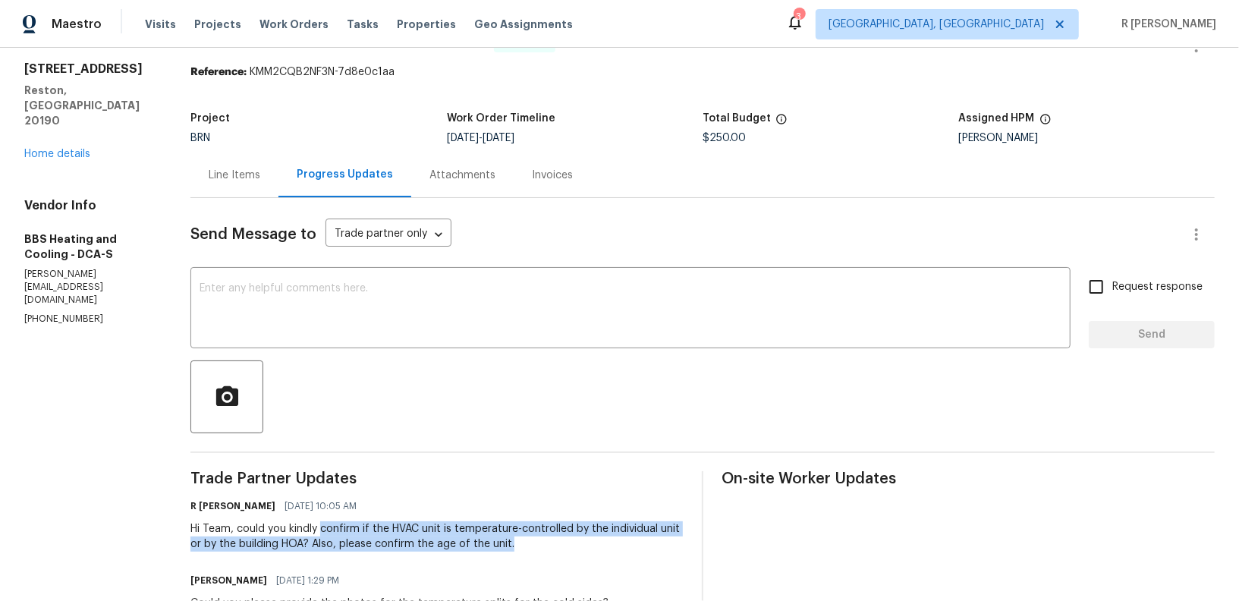
drag, startPoint x: 582, startPoint y: 542, endPoint x: 339, endPoint y: 532, distance: 243.0
click at [339, 532] on div "Hi Team, could you kindly confirm if the HVAC unit is temperature-controlled by…" at bounding box center [436, 536] width 493 height 30
copy div "confirm if the HVAC unit is temperature-controlled by the individual unit or by…"
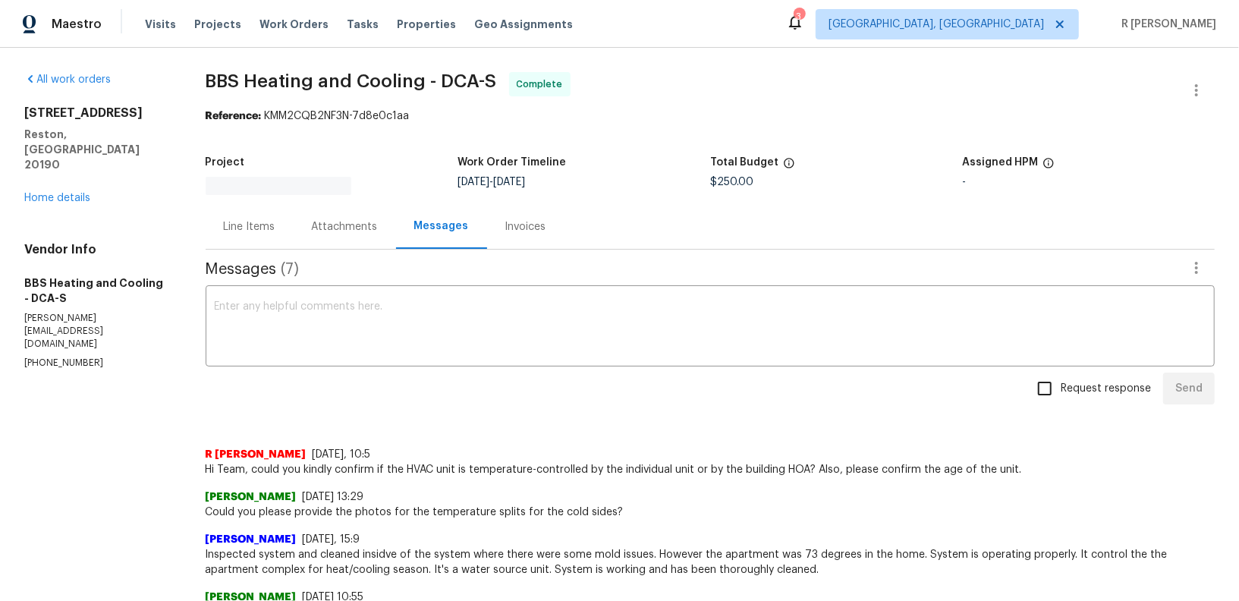
click at [102, 242] on div "Vendor Info BBS Heating and Cooling - DCA-S [PERSON_NAME][EMAIL_ADDRESS][DOMAIN…" at bounding box center [96, 306] width 145 height 128
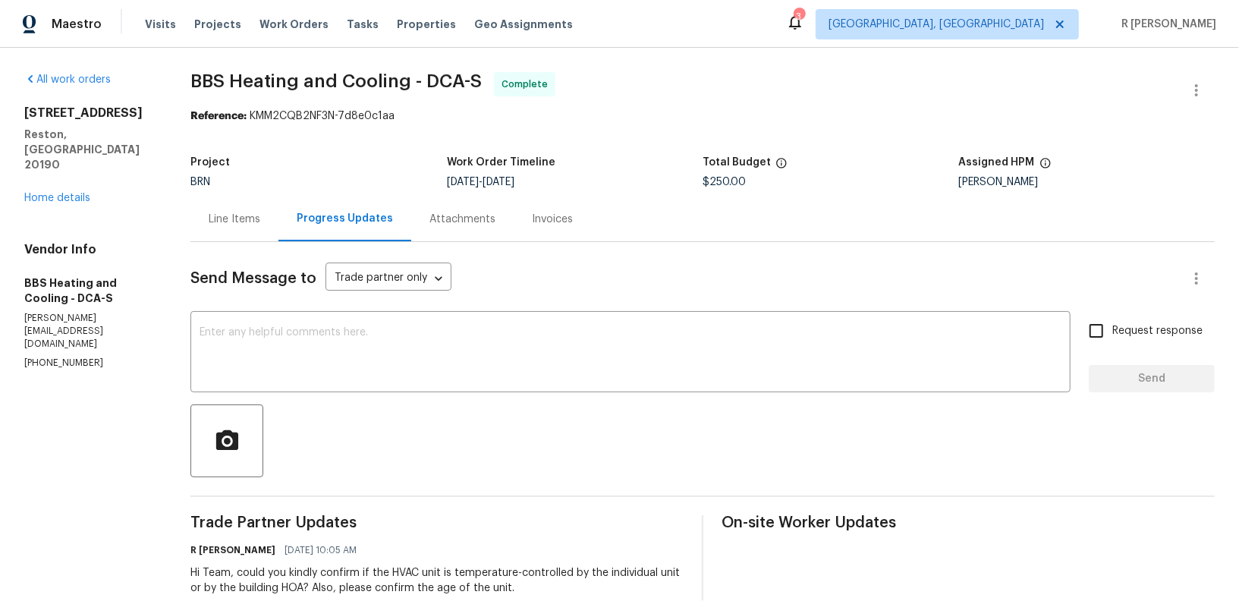
click at [62, 357] on p "[PHONE_NUMBER]" at bounding box center [89, 363] width 130 height 13
copy p "[PHONE_NUMBER]"
